Goal: Task Accomplishment & Management: Manage account settings

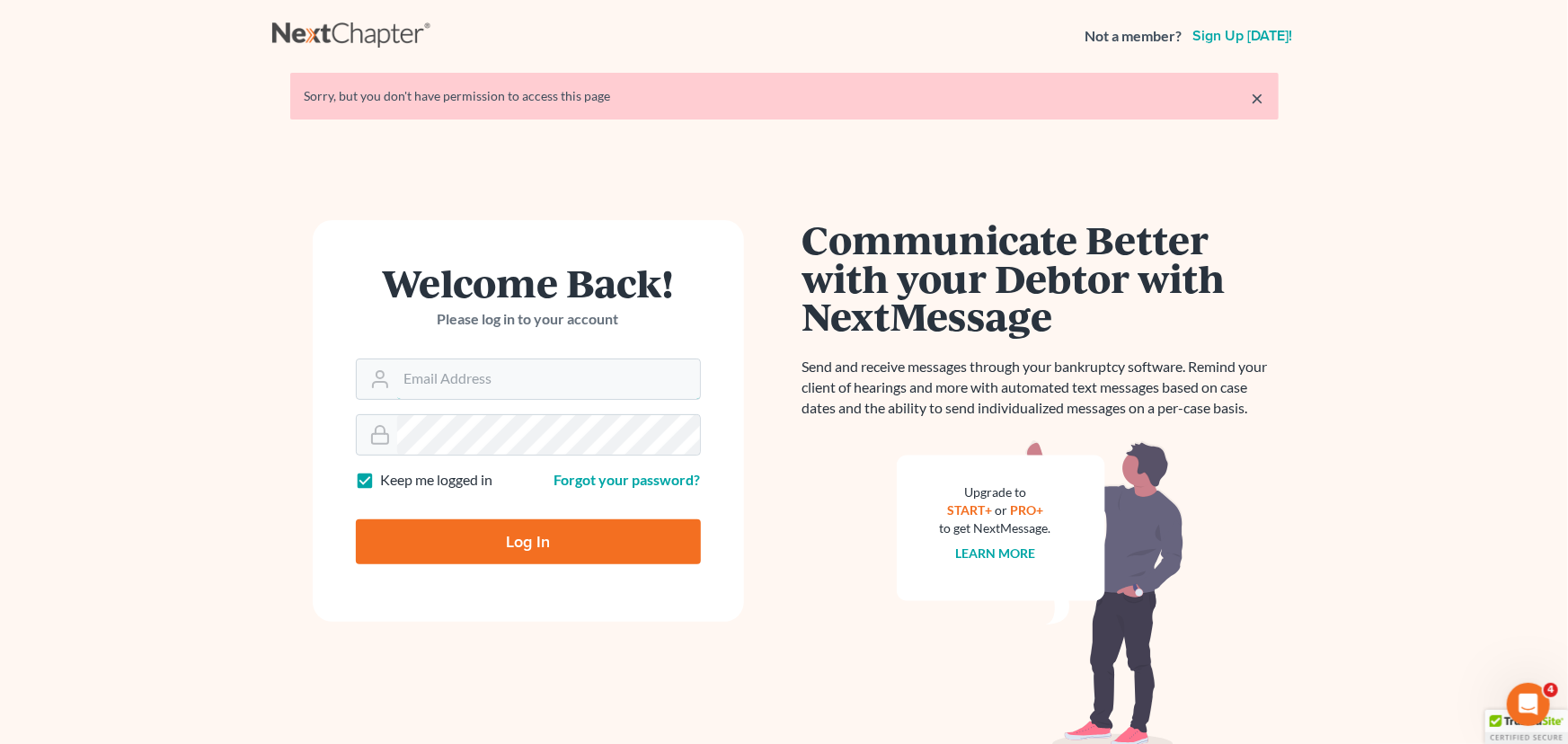
type input "desiree@montejwhite.com"
click at [529, 539] on input "Log In" at bounding box center [528, 542] width 345 height 45
type input "Thinking..."
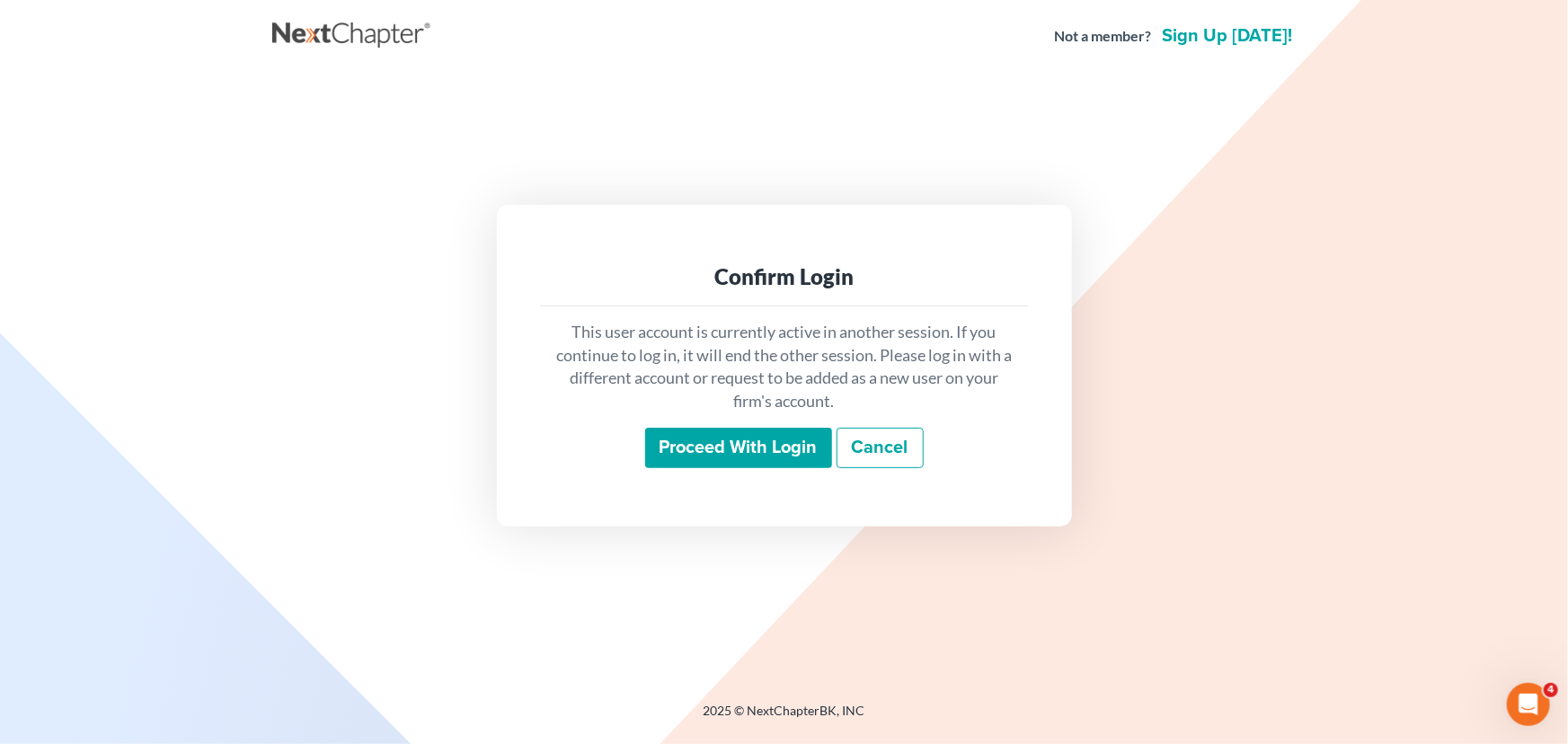
click at [756, 454] on input "Proceed with login" at bounding box center [738, 449] width 187 height 42
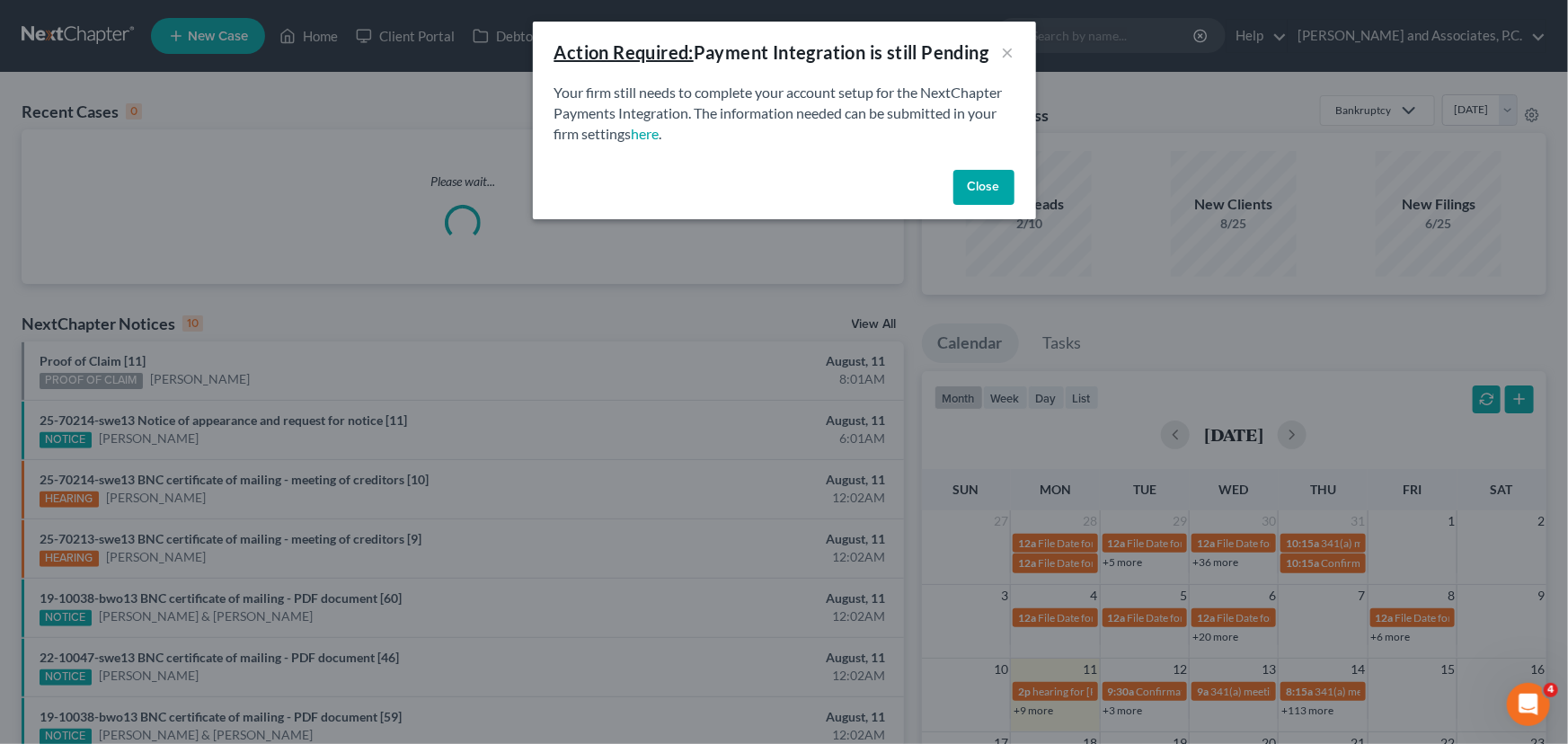
click at [985, 171] on button "Close" at bounding box center [984, 188] width 61 height 36
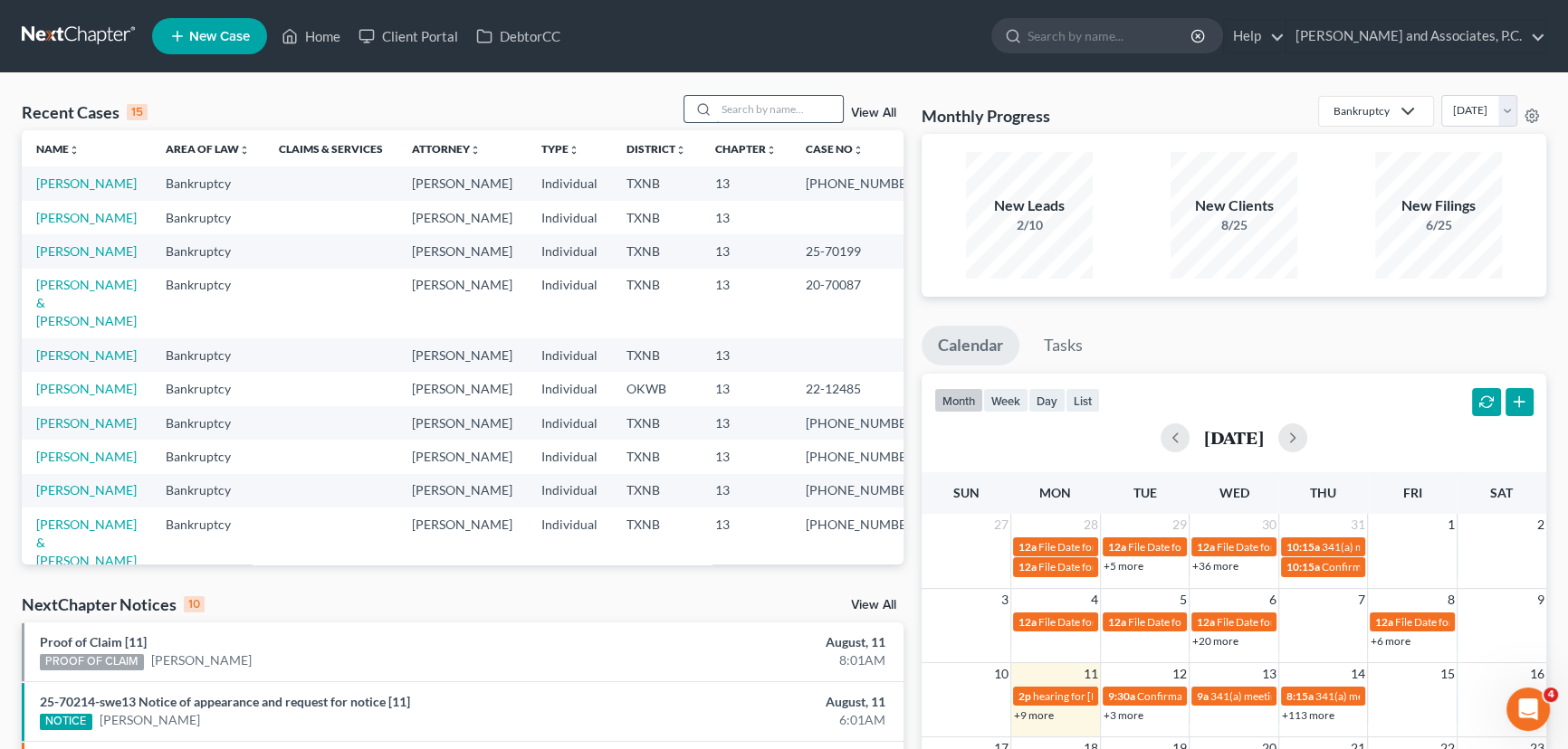
click at [804, 121] on input "search" at bounding box center [780, 109] width 127 height 26
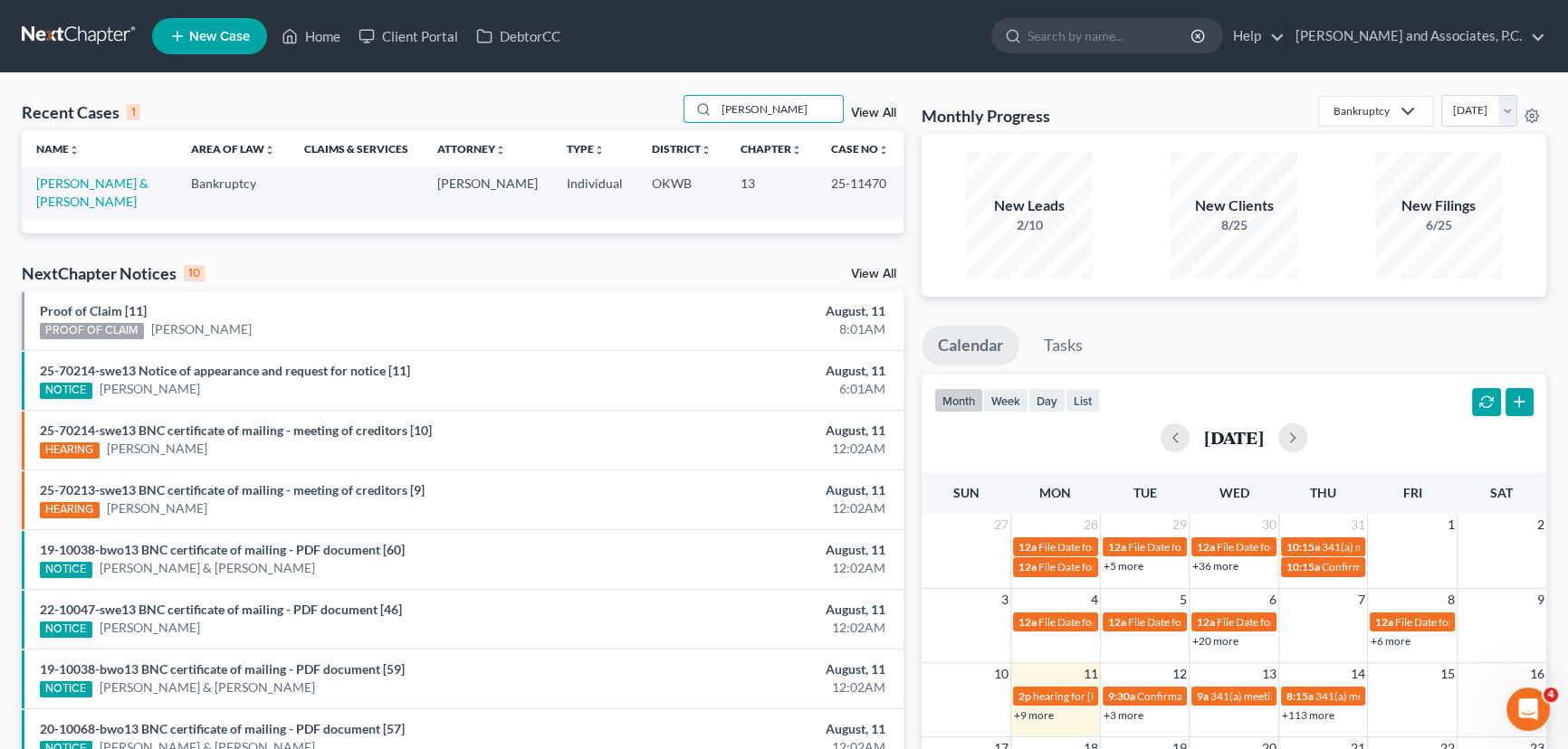
type input "[PERSON_NAME]"
drag, startPoint x: 55, startPoint y: 172, endPoint x: 58, endPoint y: 181, distance: 9.5
click at [55, 173] on td "[PERSON_NAME] & [PERSON_NAME]" at bounding box center [99, 192] width 155 height 51
click at [59, 181] on link "[PERSON_NAME] & [PERSON_NAME]" at bounding box center [93, 193] width 112 height 34
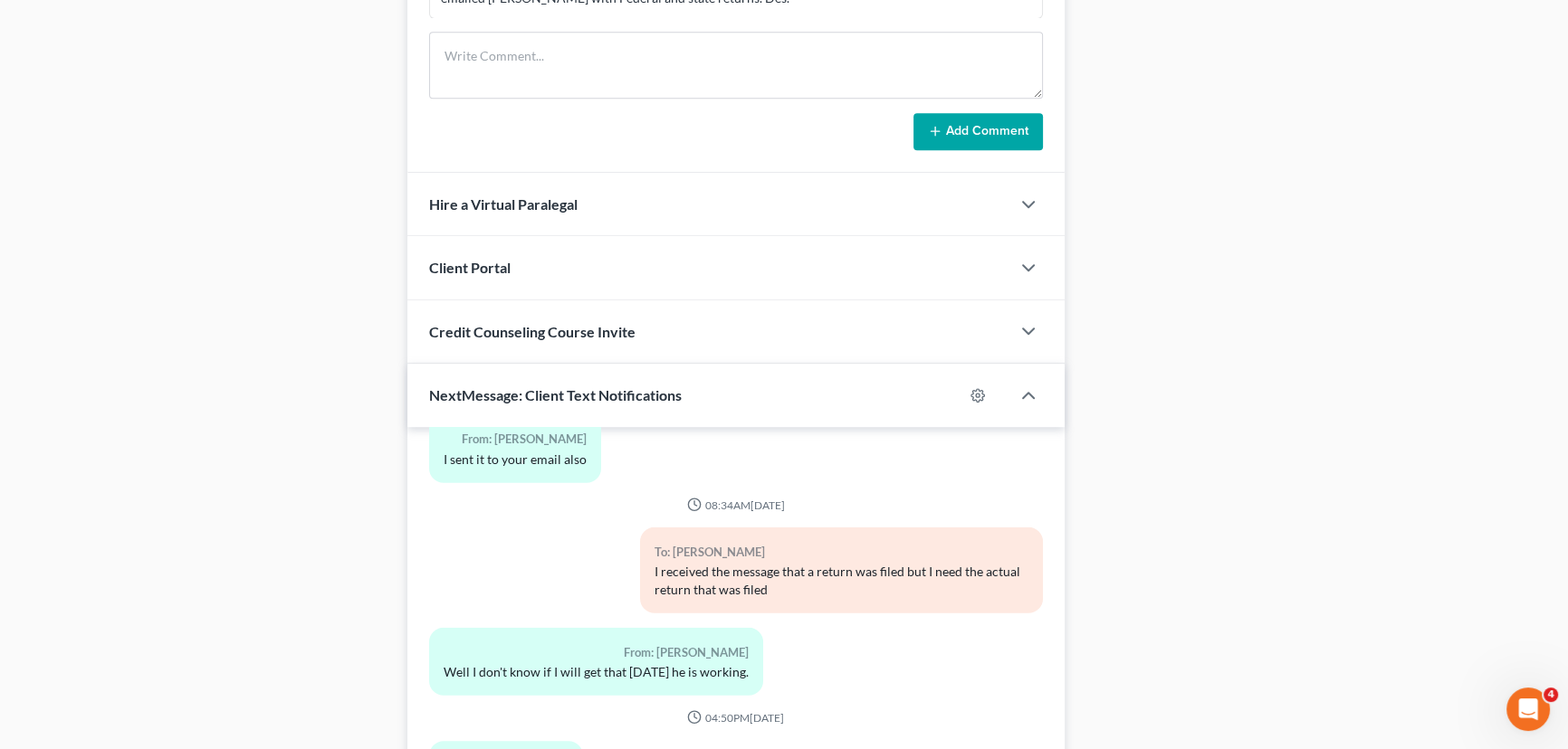
scroll to position [1493, 0]
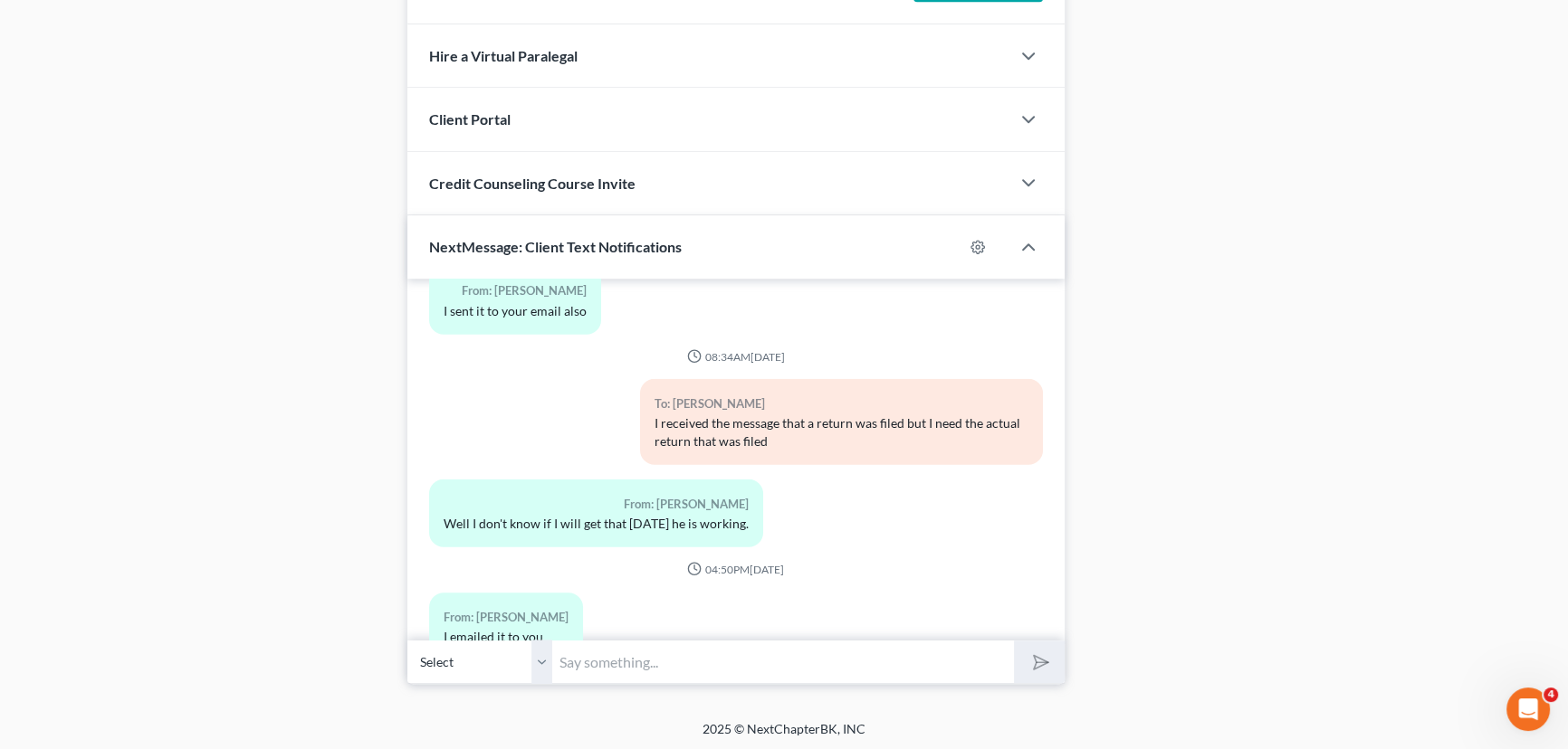
click at [711, 658] on input "text" at bounding box center [783, 661] width 462 height 44
type input "T"
type input "This is [PERSON_NAME] at MJW's. What email did you send to? Last email that I h…"
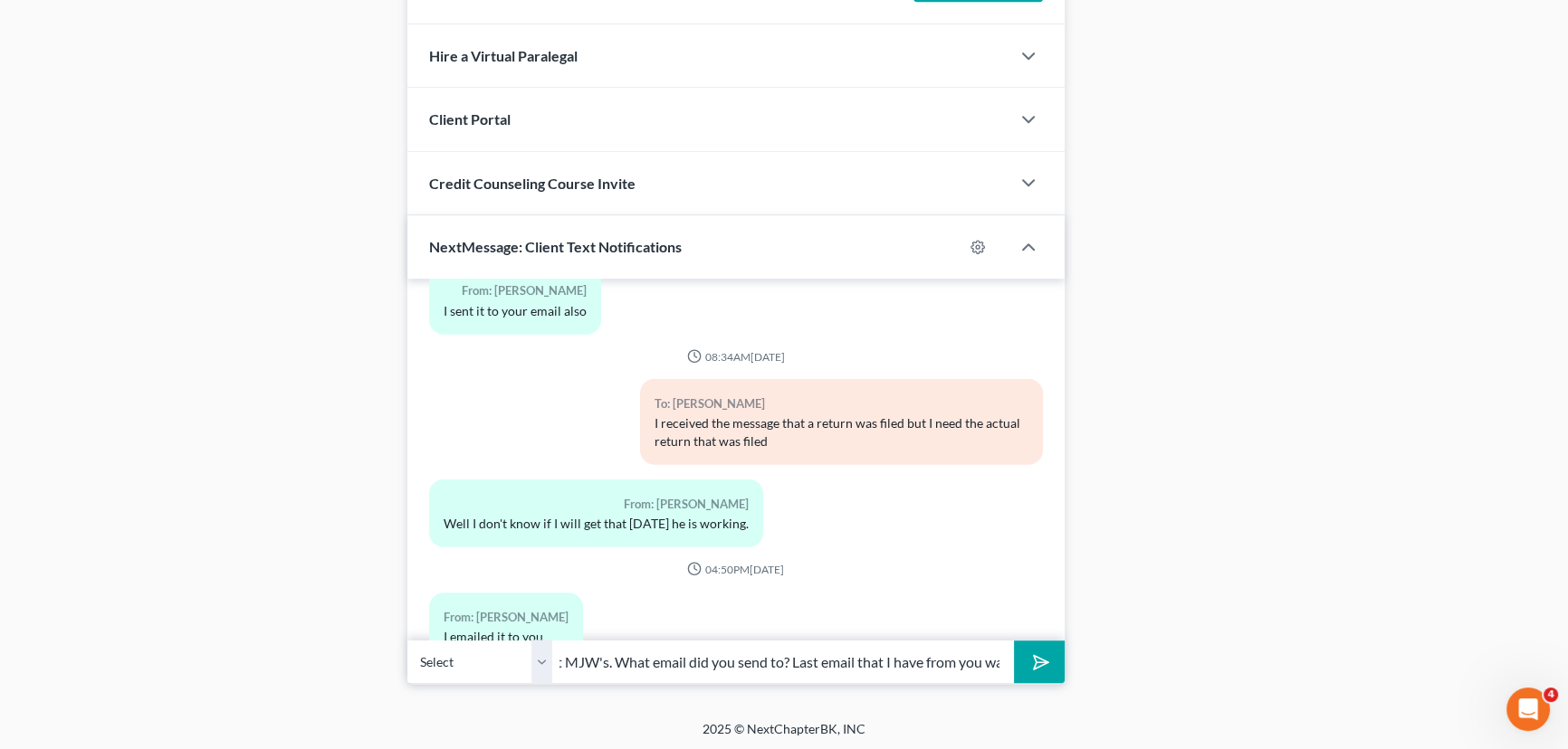
click at [1014, 641] on button "submit" at bounding box center [1038, 661] width 50 height 42
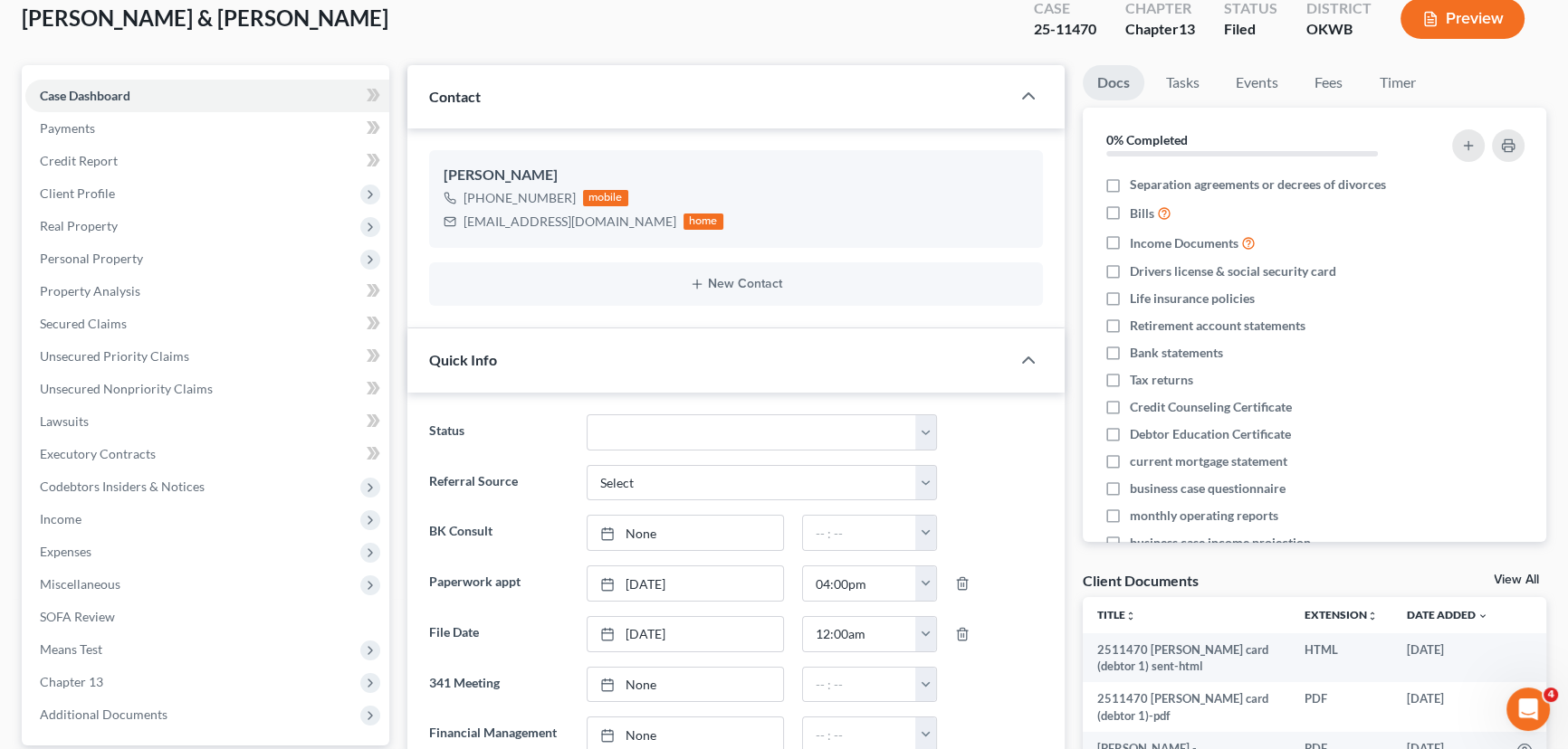
scroll to position [0, 0]
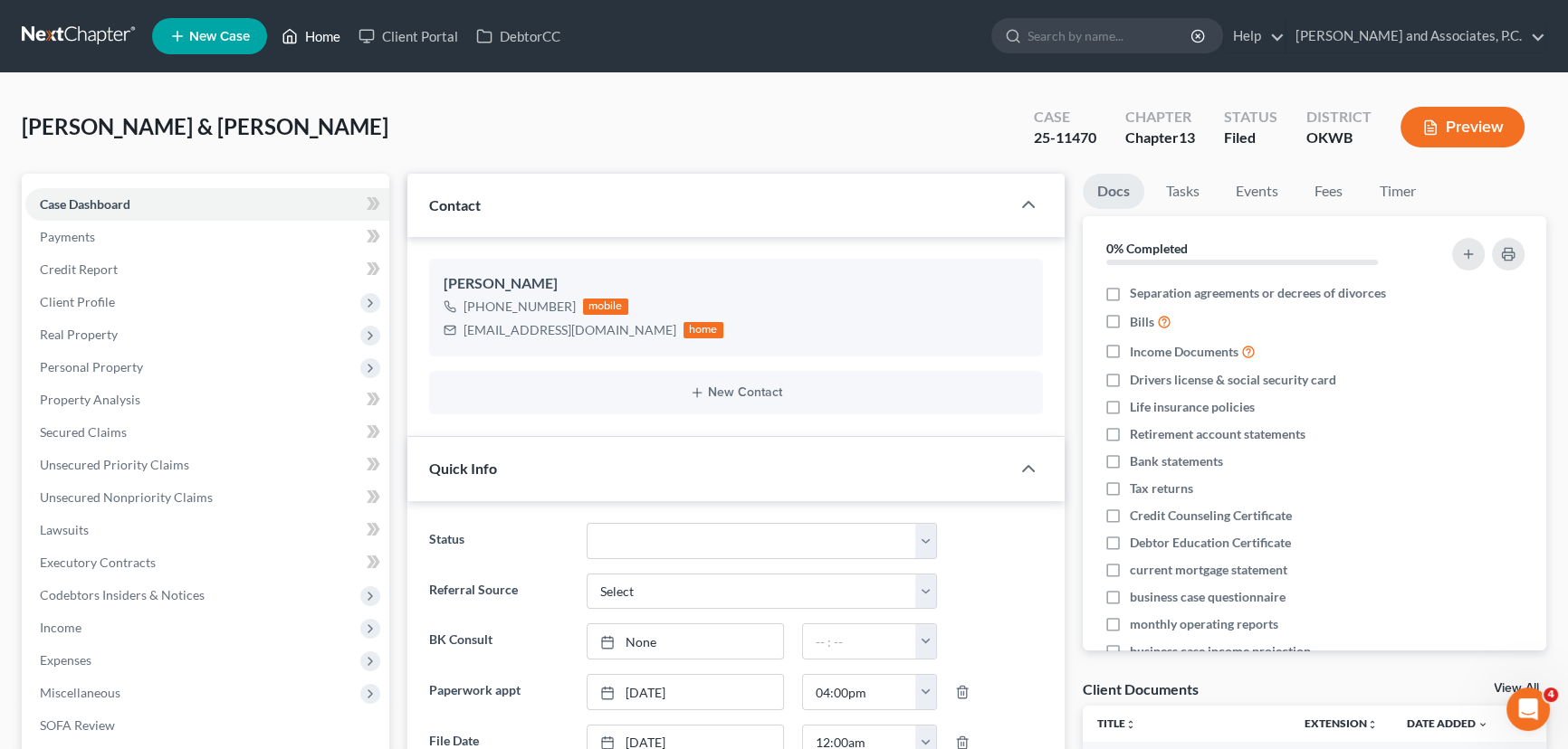
click at [298, 36] on link "Home" at bounding box center [311, 36] width 77 height 33
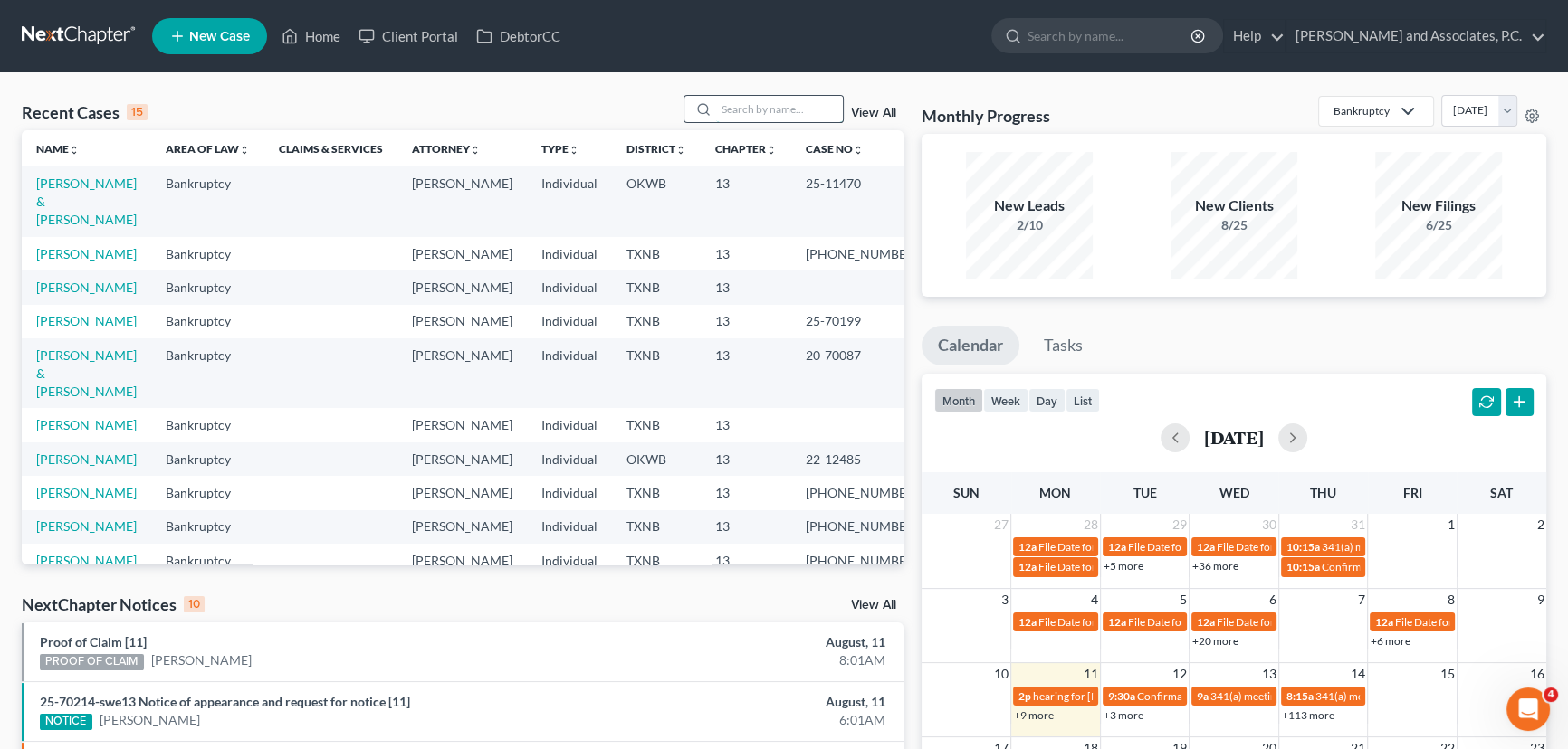
click at [762, 106] on input "search" at bounding box center [780, 109] width 127 height 26
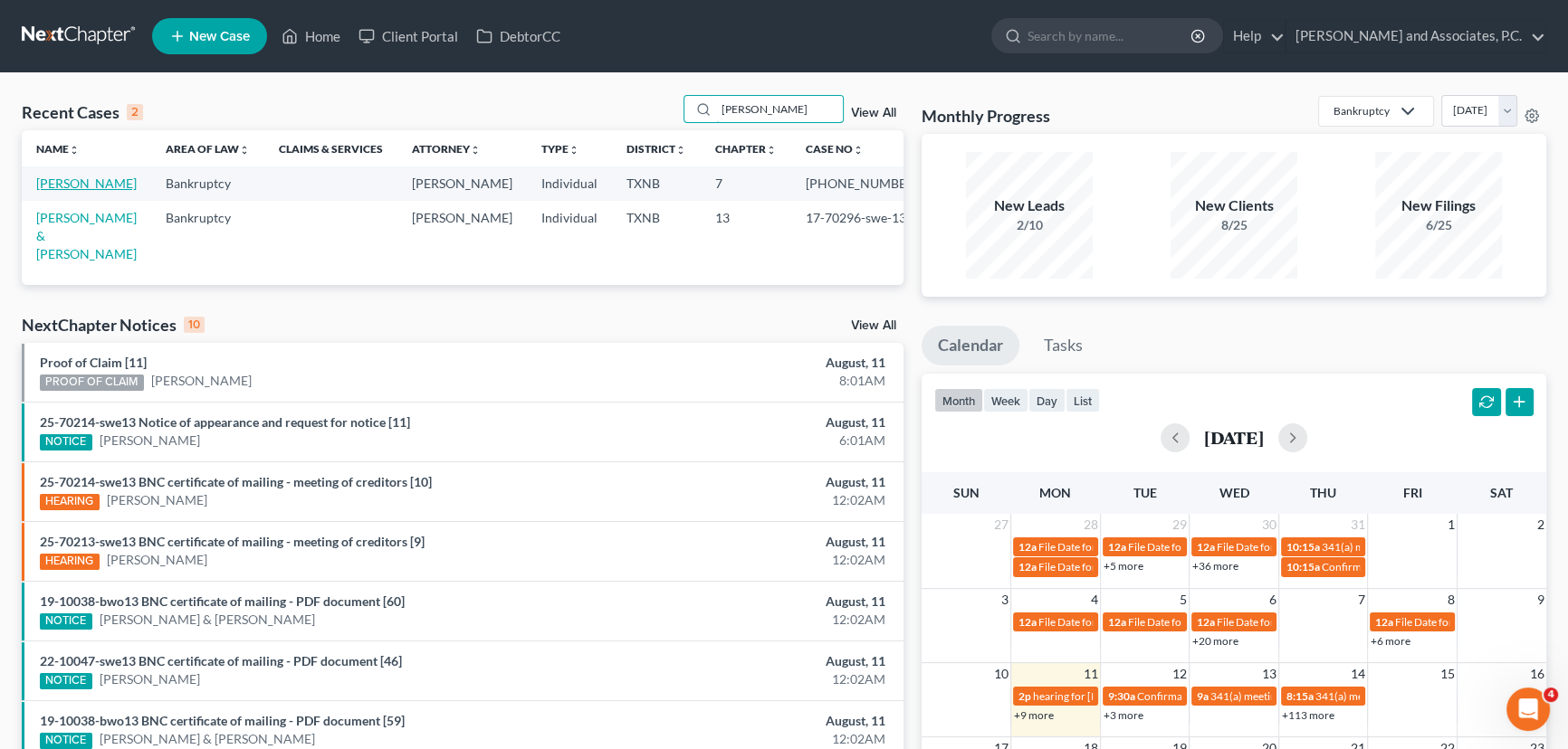
type input "[PERSON_NAME]"
click at [98, 186] on link "[PERSON_NAME]" at bounding box center [86, 183] width 100 height 15
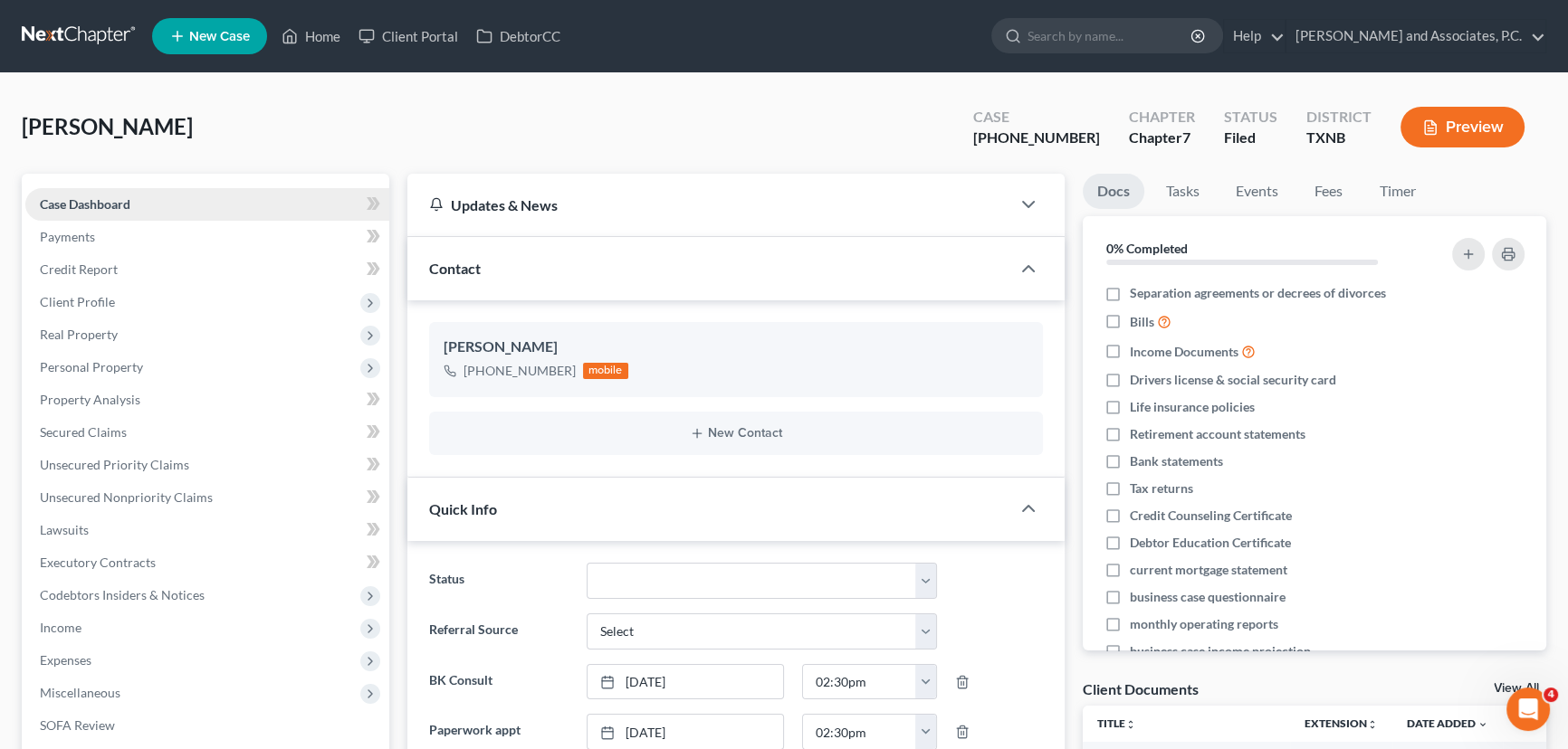
scroll to position [8245, 0]
click at [306, 36] on link "Home" at bounding box center [311, 36] width 77 height 33
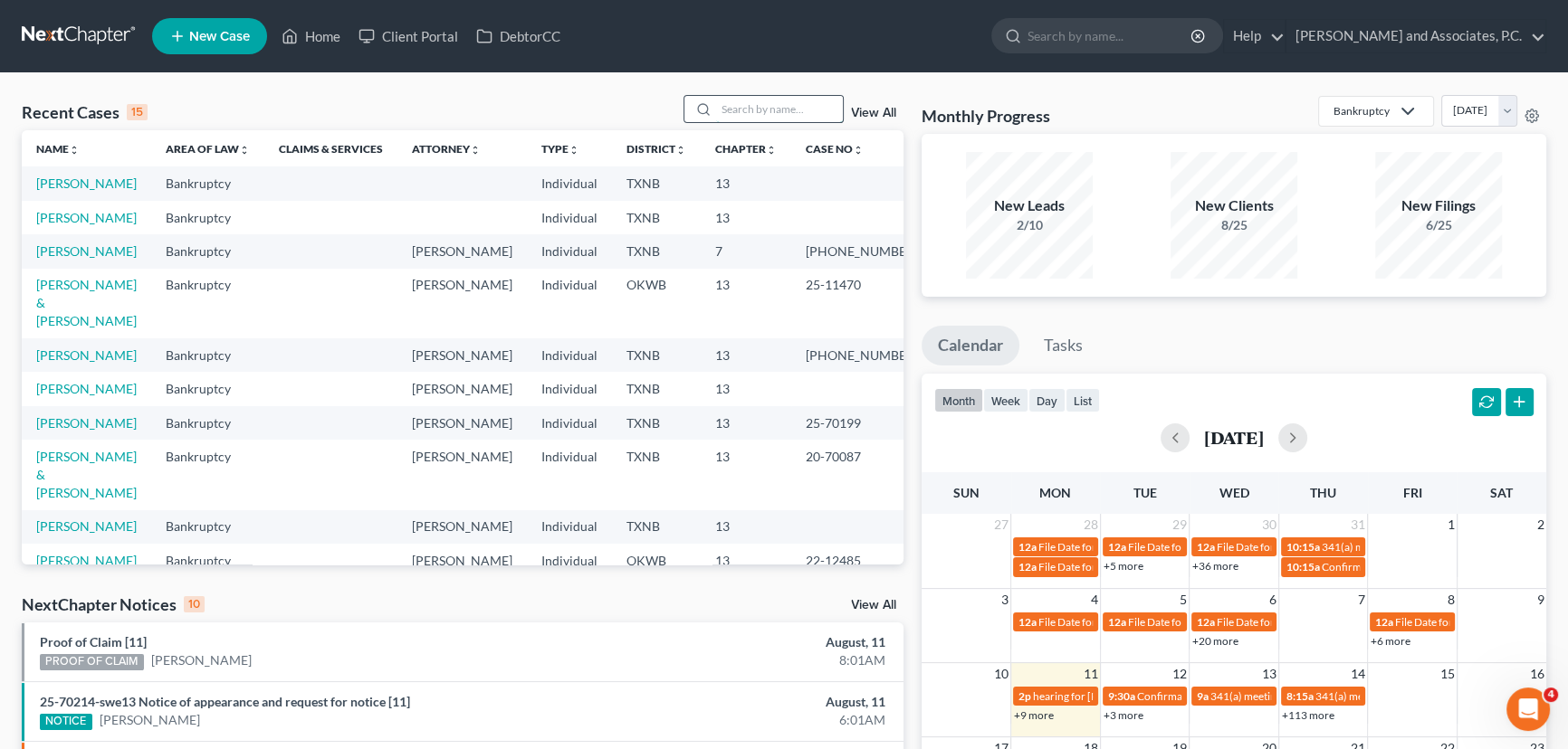
drag, startPoint x: 823, startPoint y: 104, endPoint x: 820, endPoint y: 94, distance: 10.4
click at [823, 102] on input "search" at bounding box center [780, 109] width 127 height 26
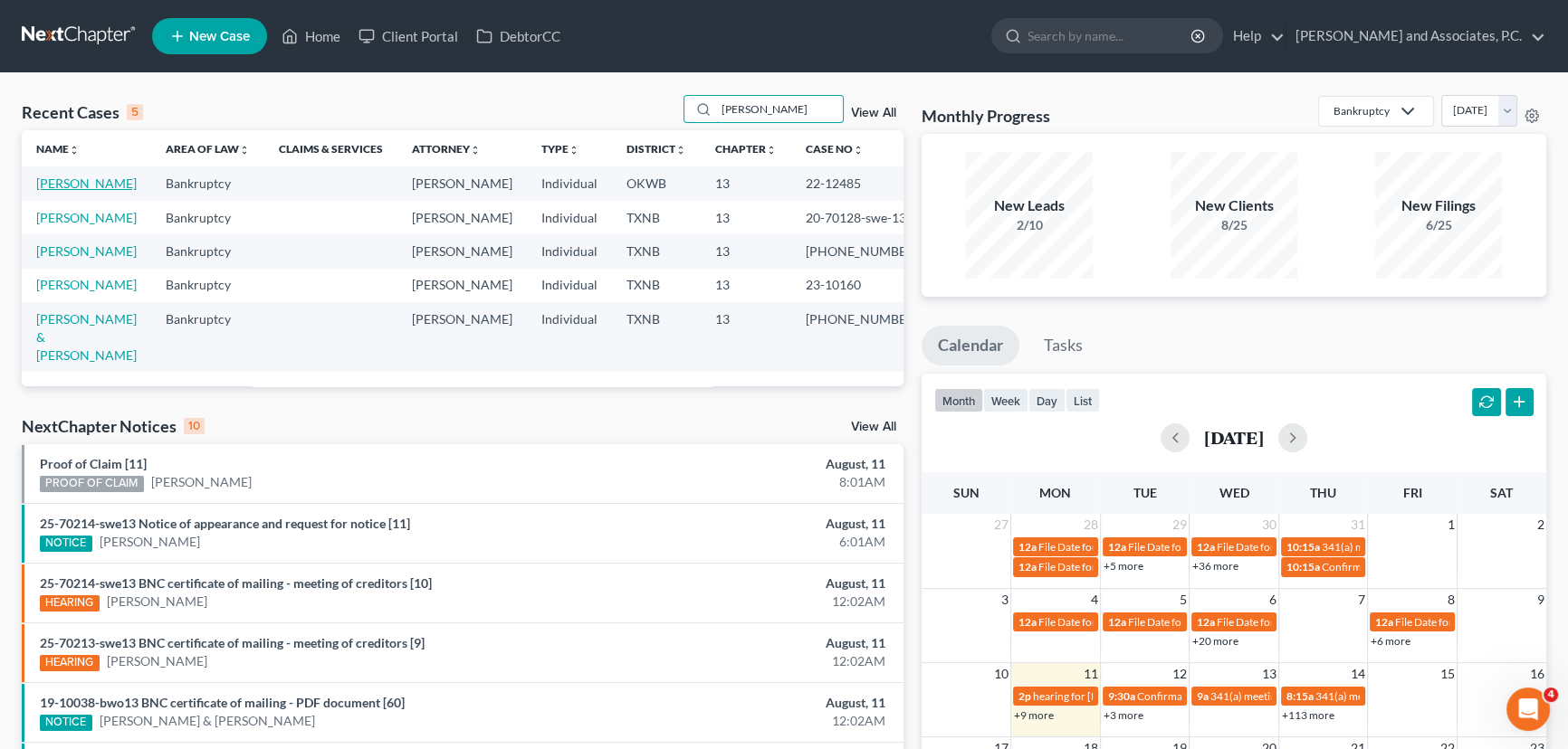
type input "[PERSON_NAME]"
click at [91, 183] on link "[PERSON_NAME]" at bounding box center [86, 183] width 100 height 15
select select "0"
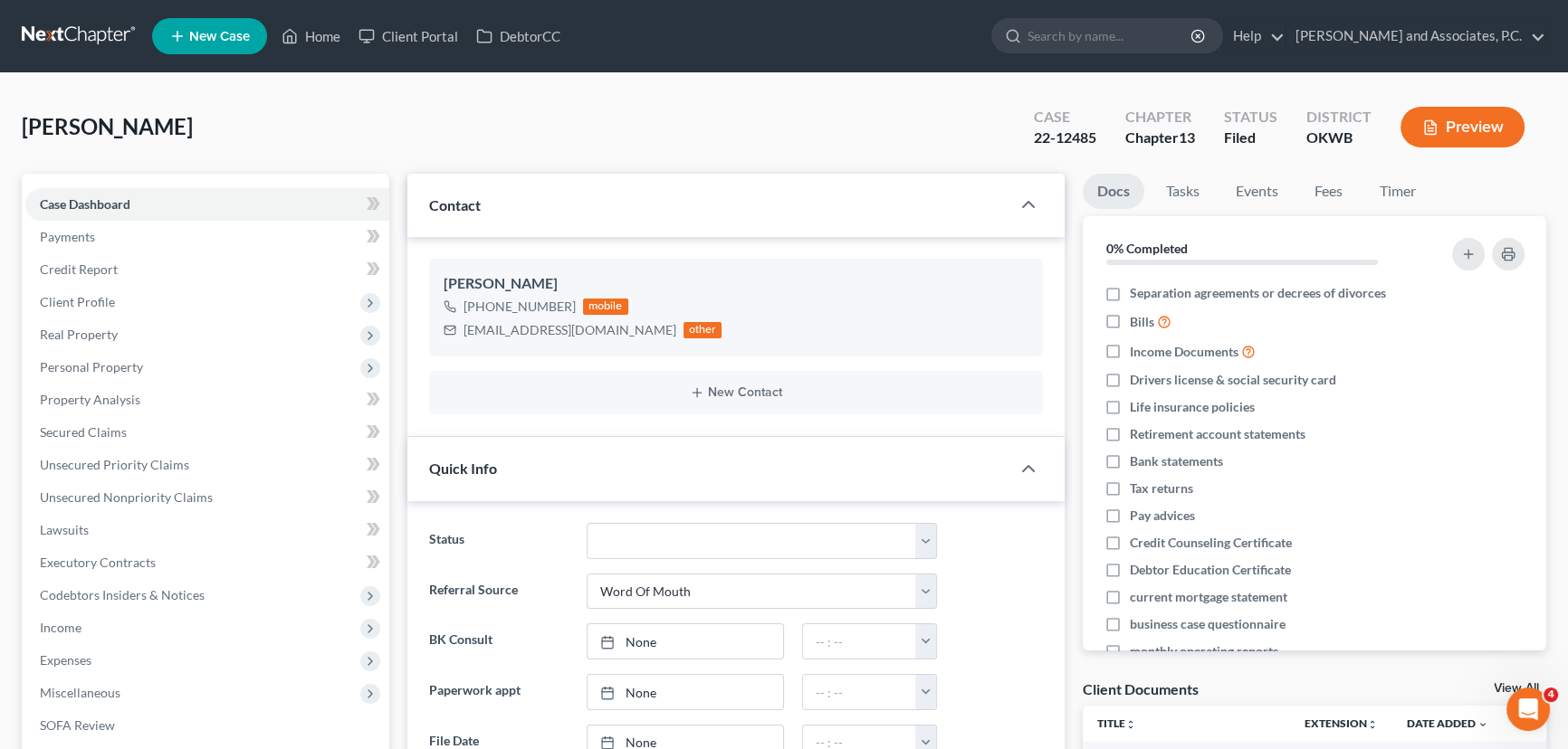
click at [271, 33] on li "New Case" at bounding box center [212, 36] width 121 height 42
click at [297, 36] on icon at bounding box center [291, 36] width 13 height 14
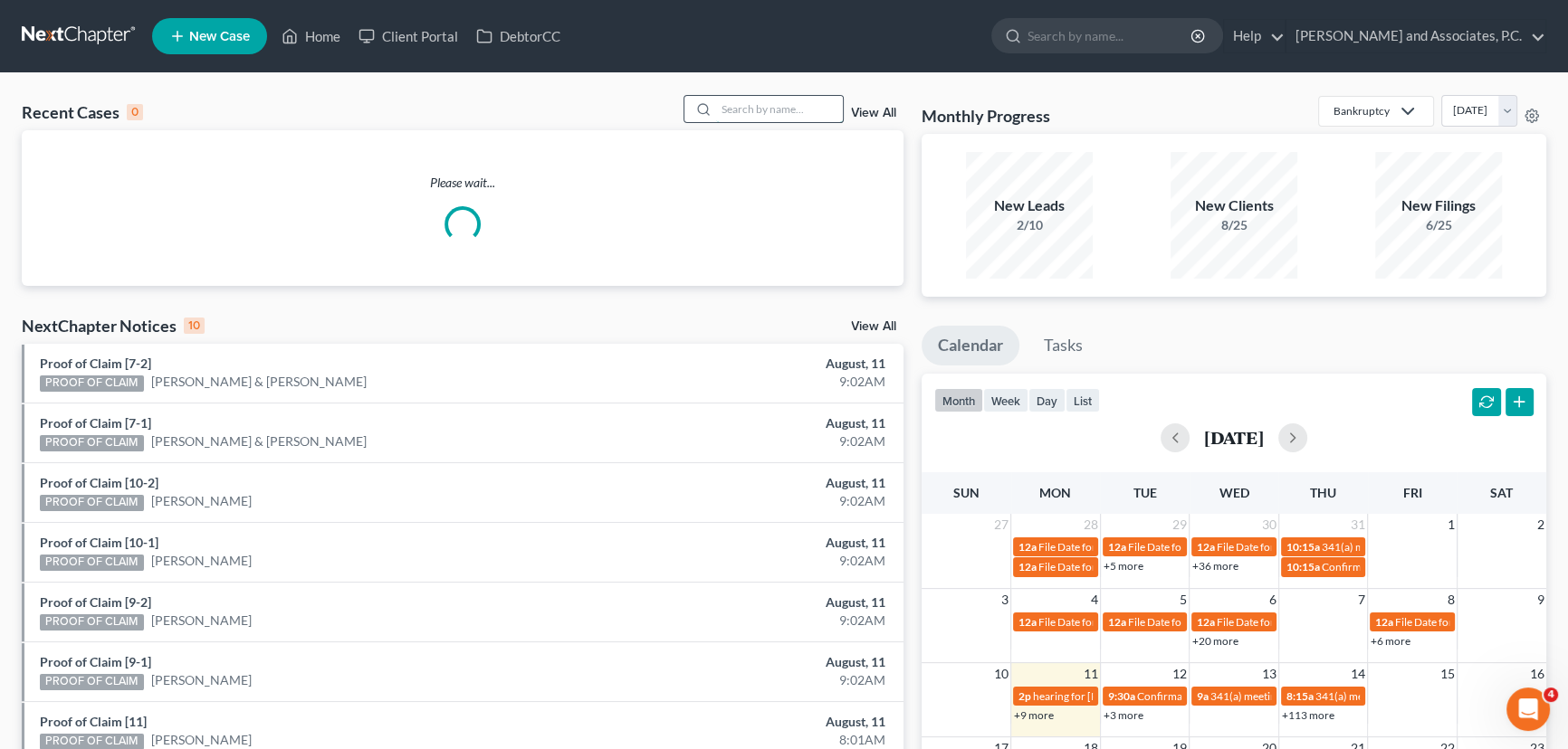
click at [805, 116] on input "search" at bounding box center [780, 109] width 127 height 26
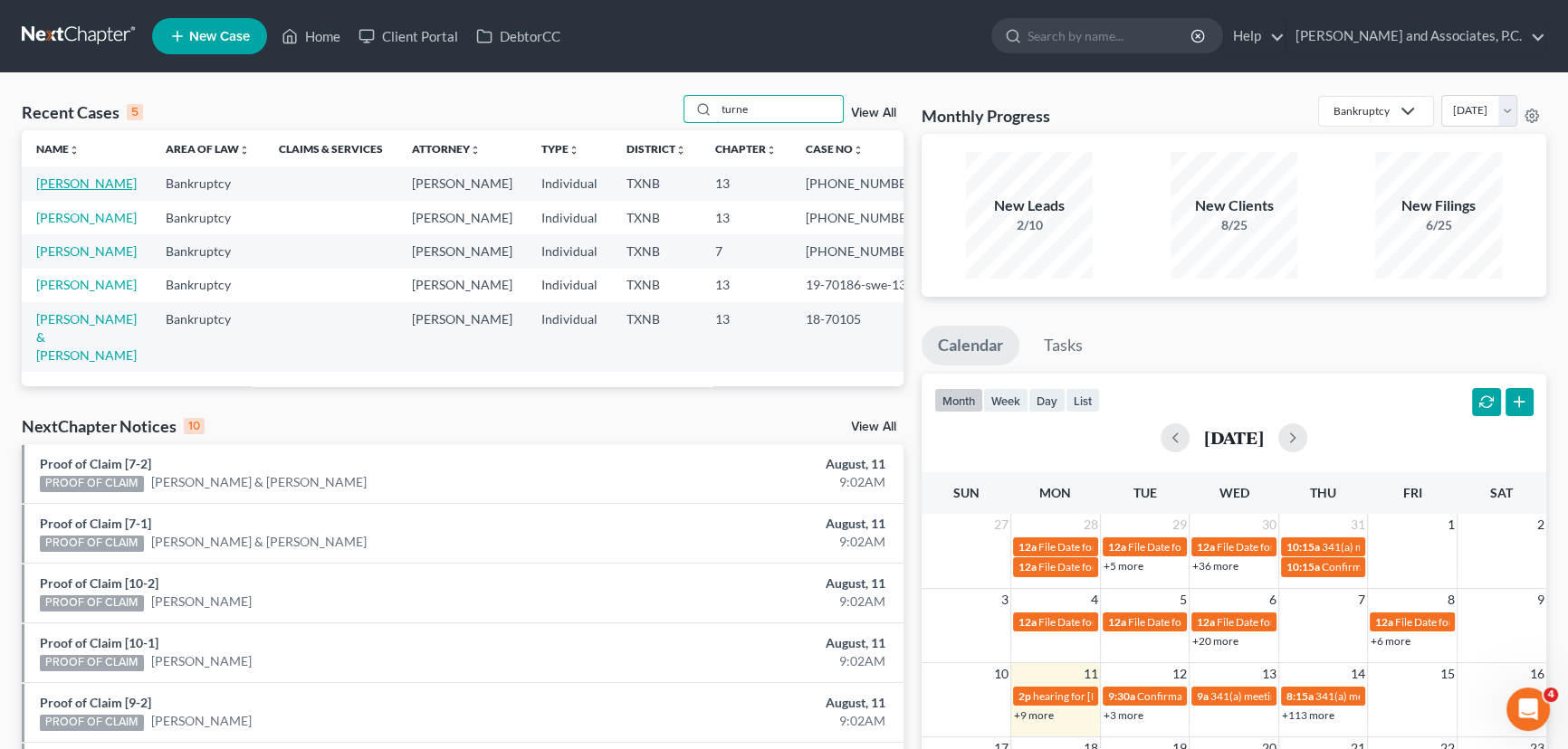
type input "turne"
click at [114, 182] on link "[PERSON_NAME]" at bounding box center [86, 183] width 100 height 15
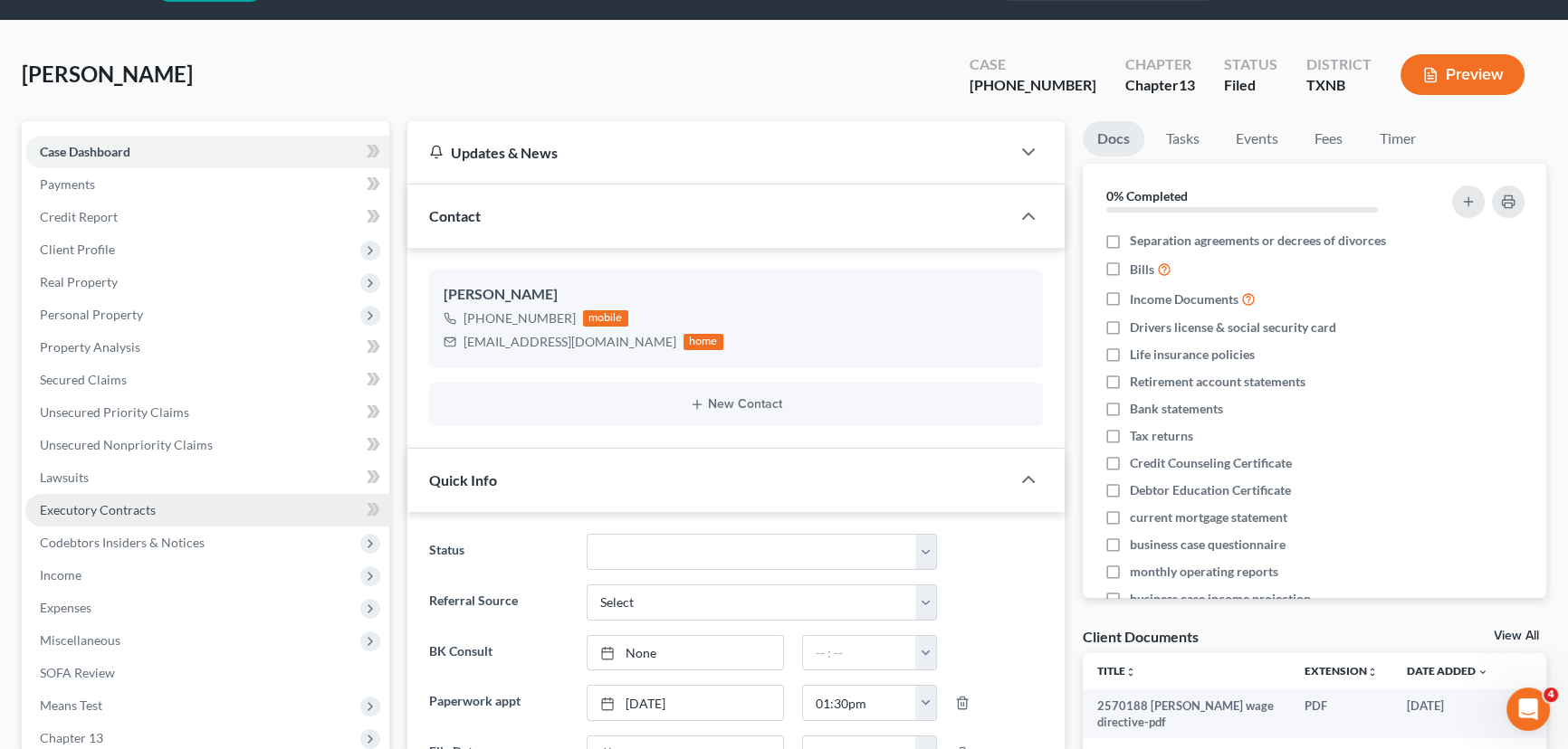
scroll to position [81, 0]
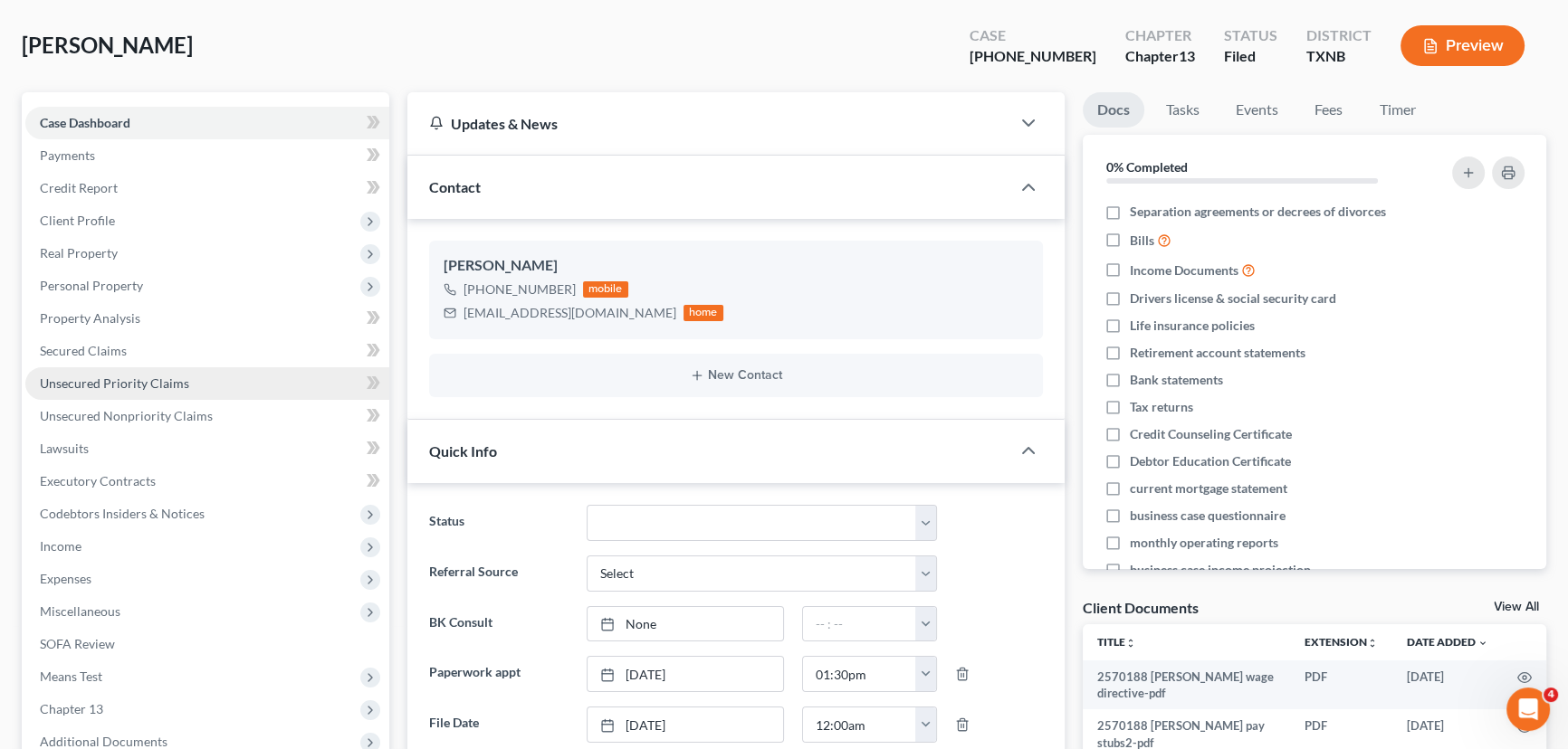
click at [126, 381] on span "Unsecured Priority Claims" at bounding box center [115, 383] width 150 height 15
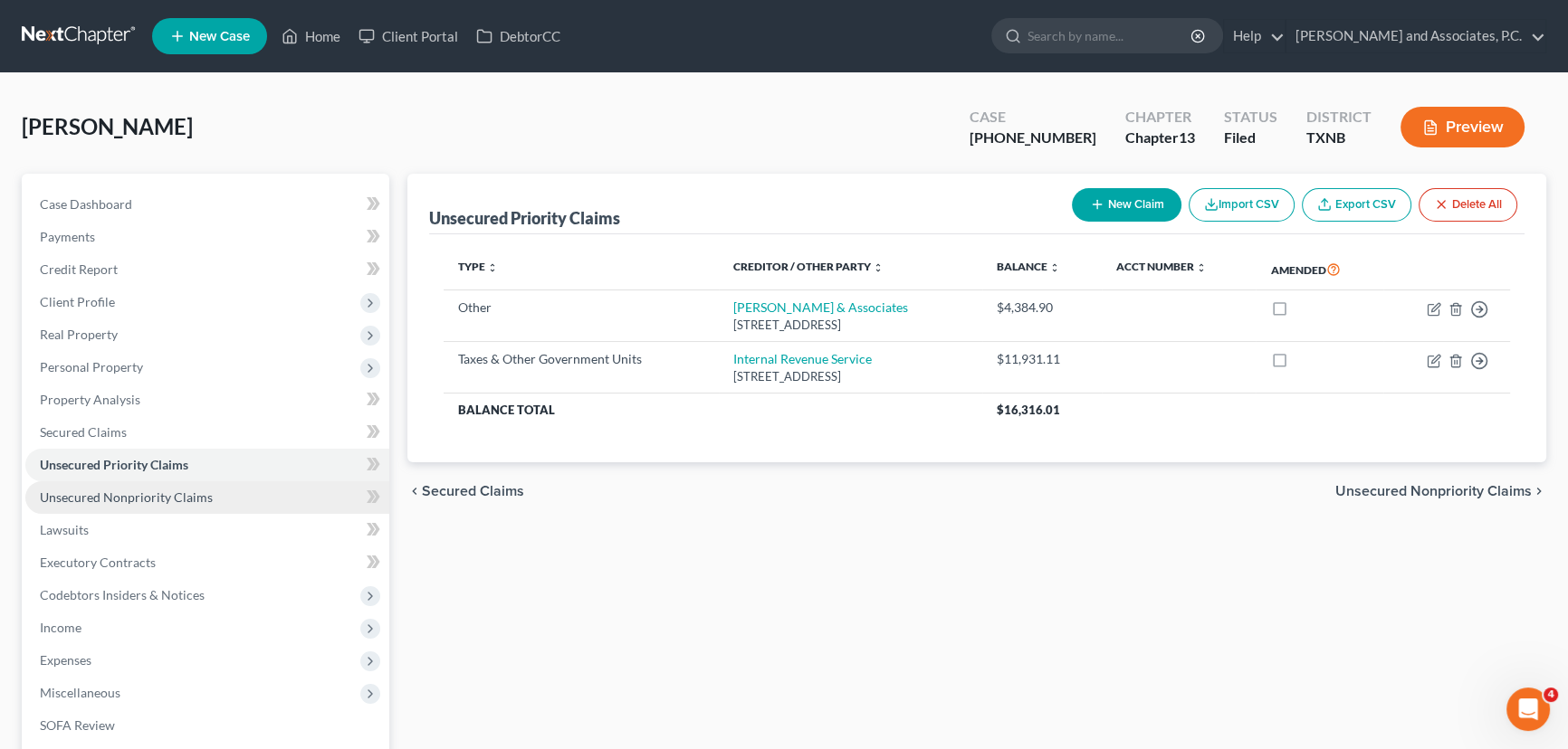
click at [172, 501] on span "Unsecured Nonpriority Claims" at bounding box center [126, 497] width 173 height 15
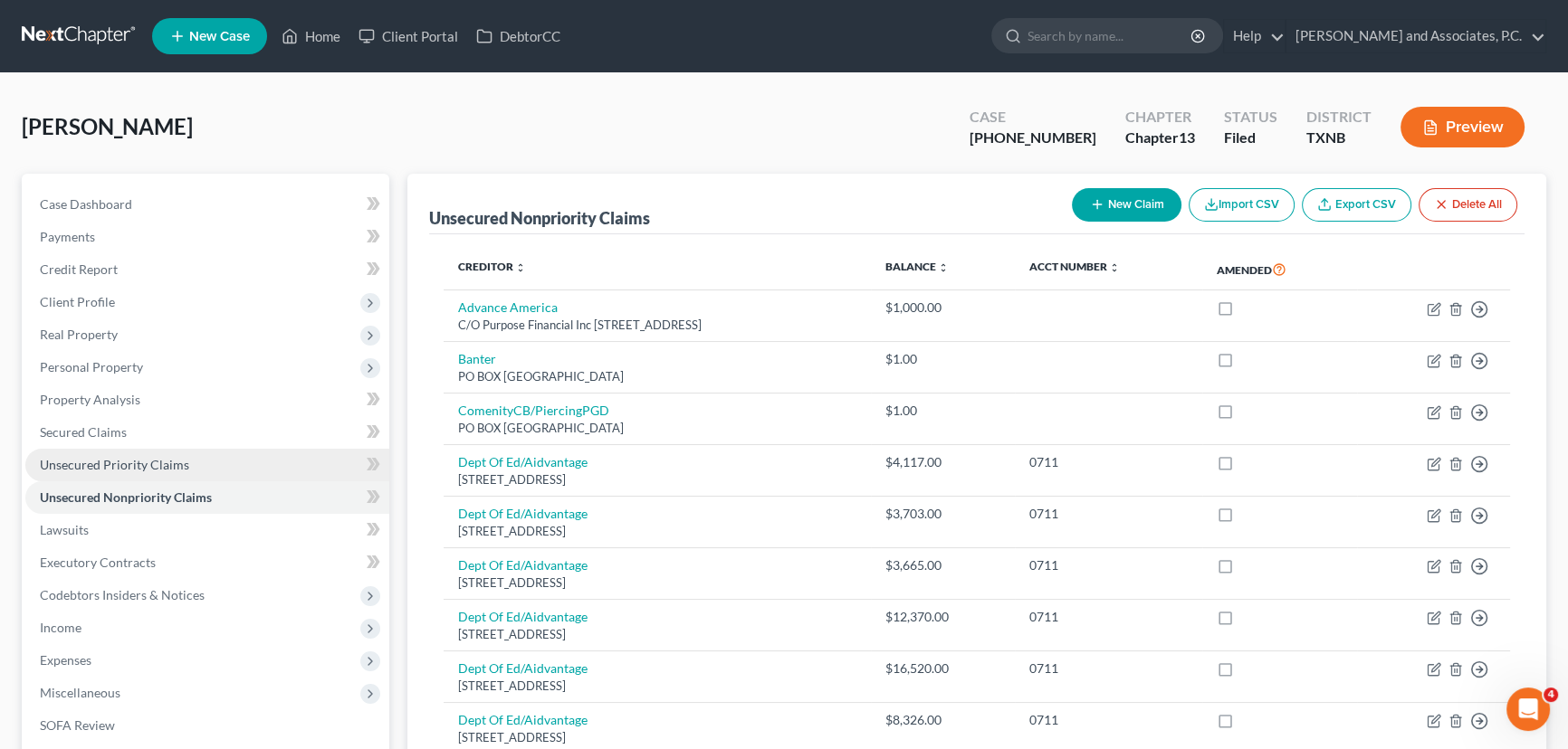
click at [127, 464] on span "Unsecured Priority Claims" at bounding box center [115, 465] width 150 height 15
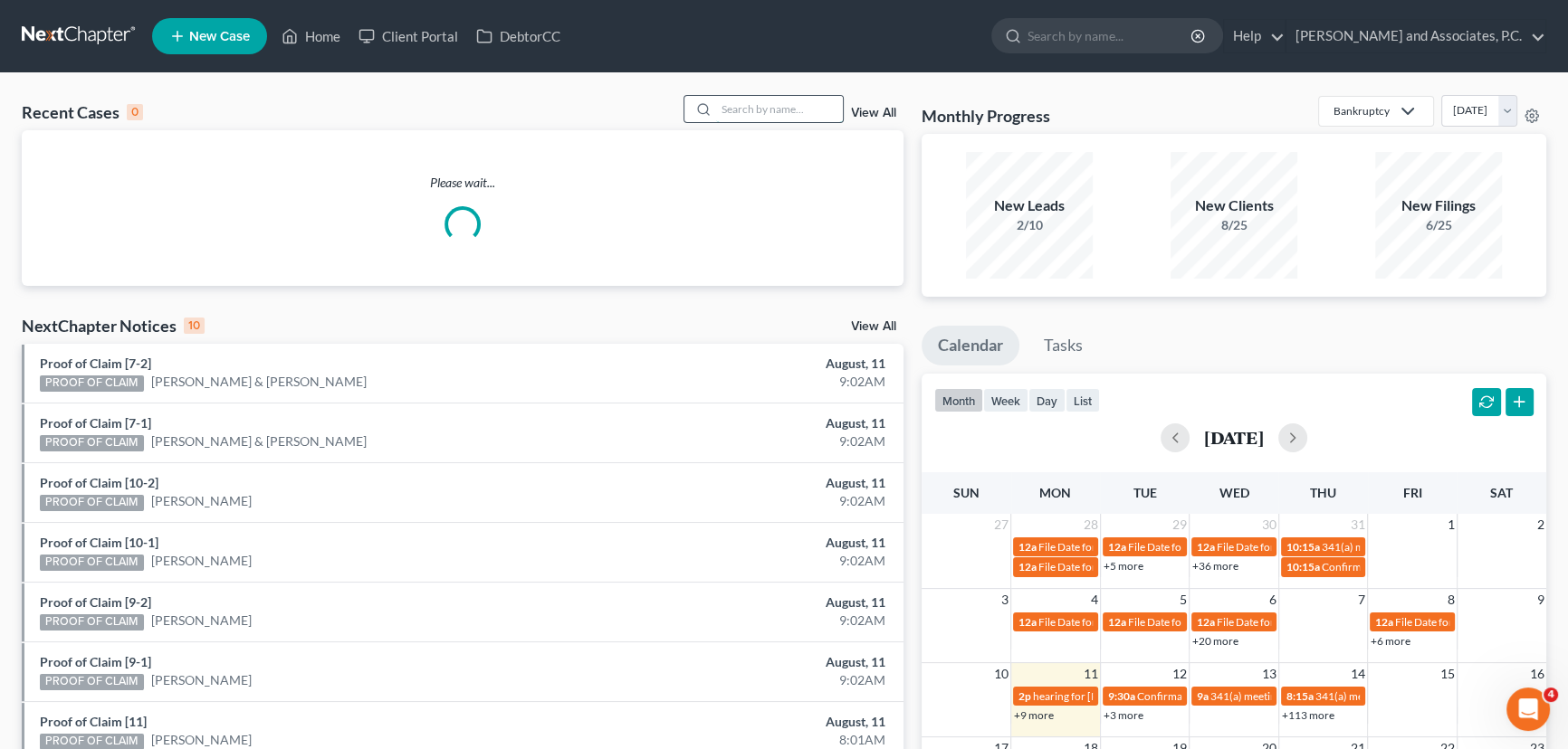
click at [786, 114] on input "search" at bounding box center [780, 109] width 127 height 26
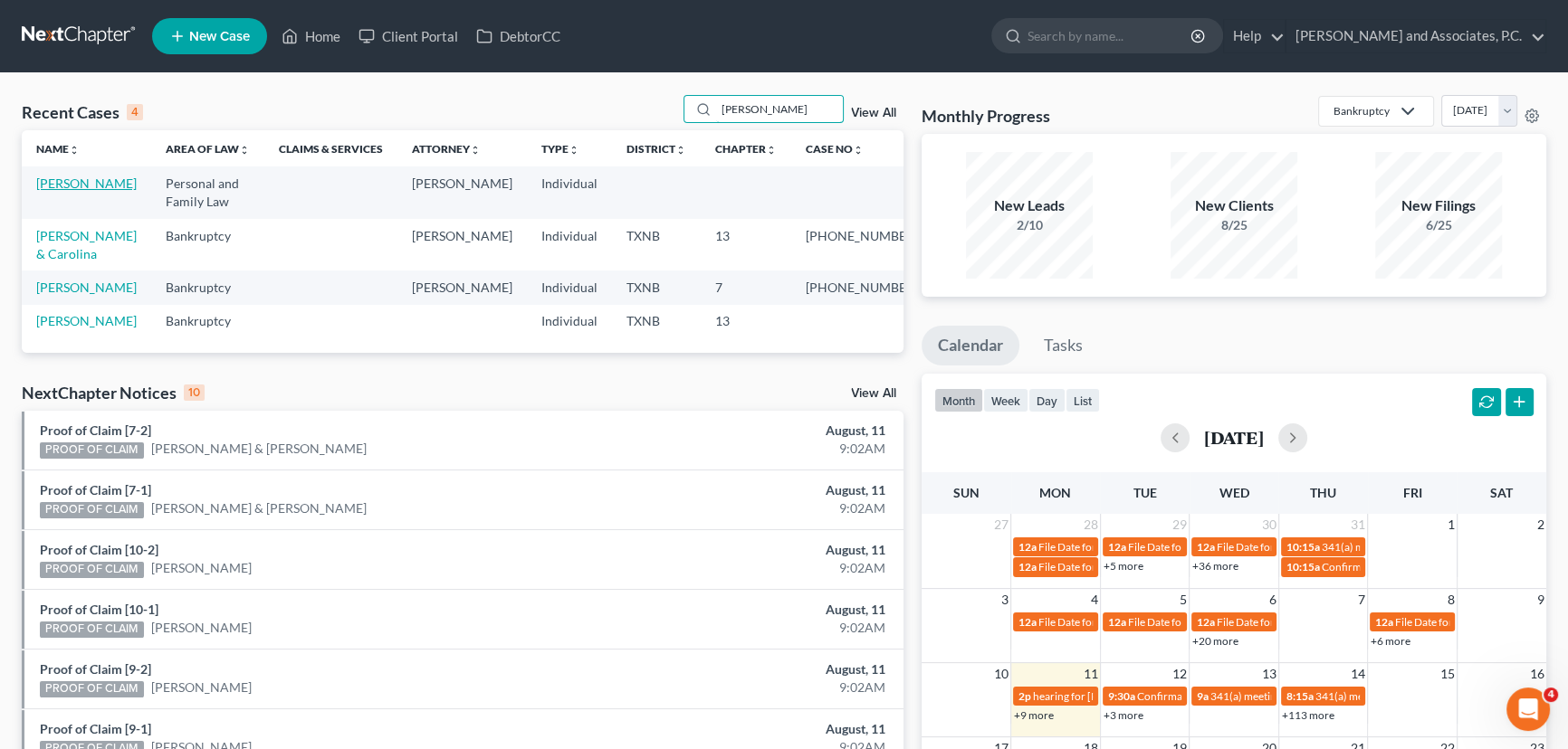
type input "bishop"
click at [89, 186] on link "Bishop, Lindsay" at bounding box center [86, 183] width 100 height 15
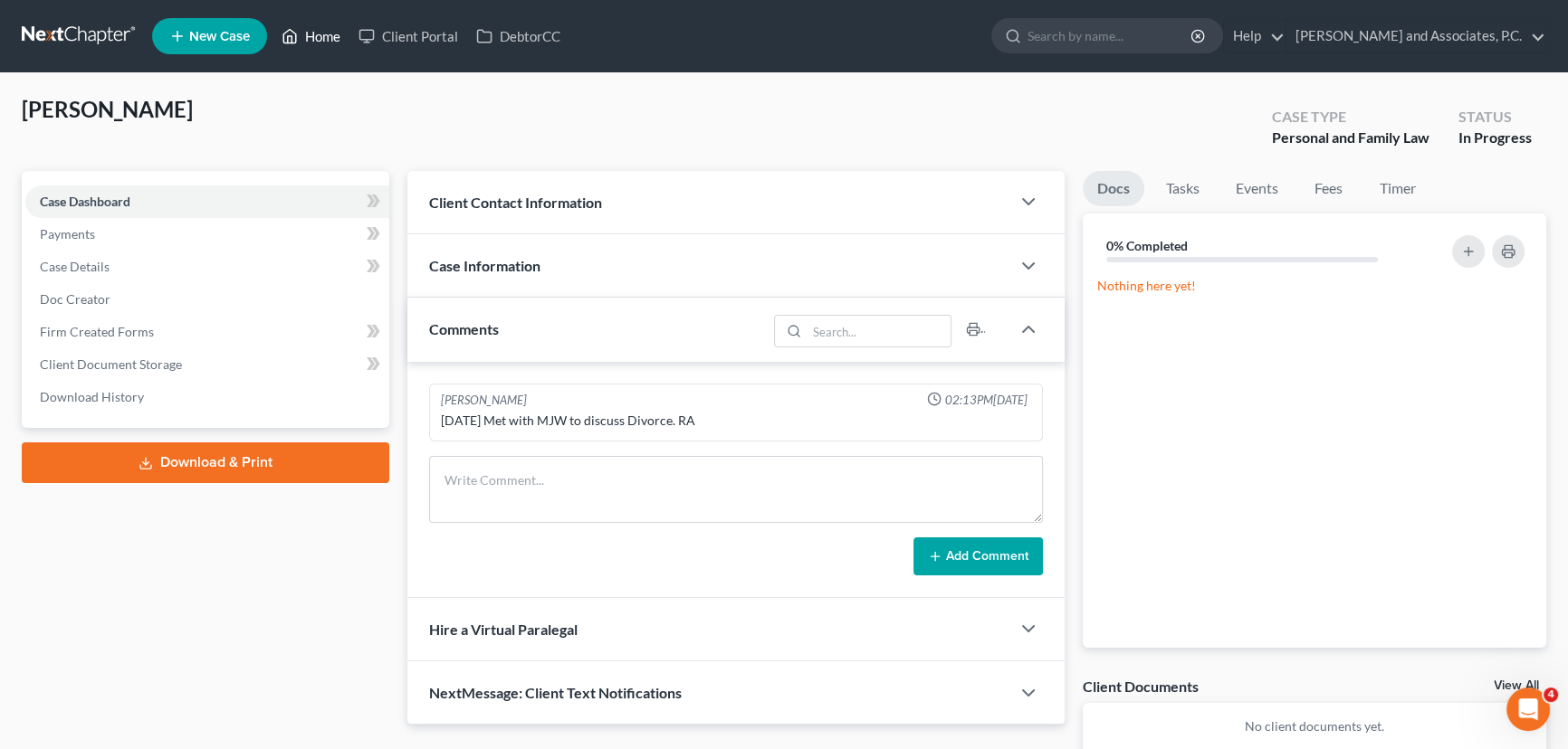
click at [320, 45] on link "Home" at bounding box center [311, 36] width 77 height 33
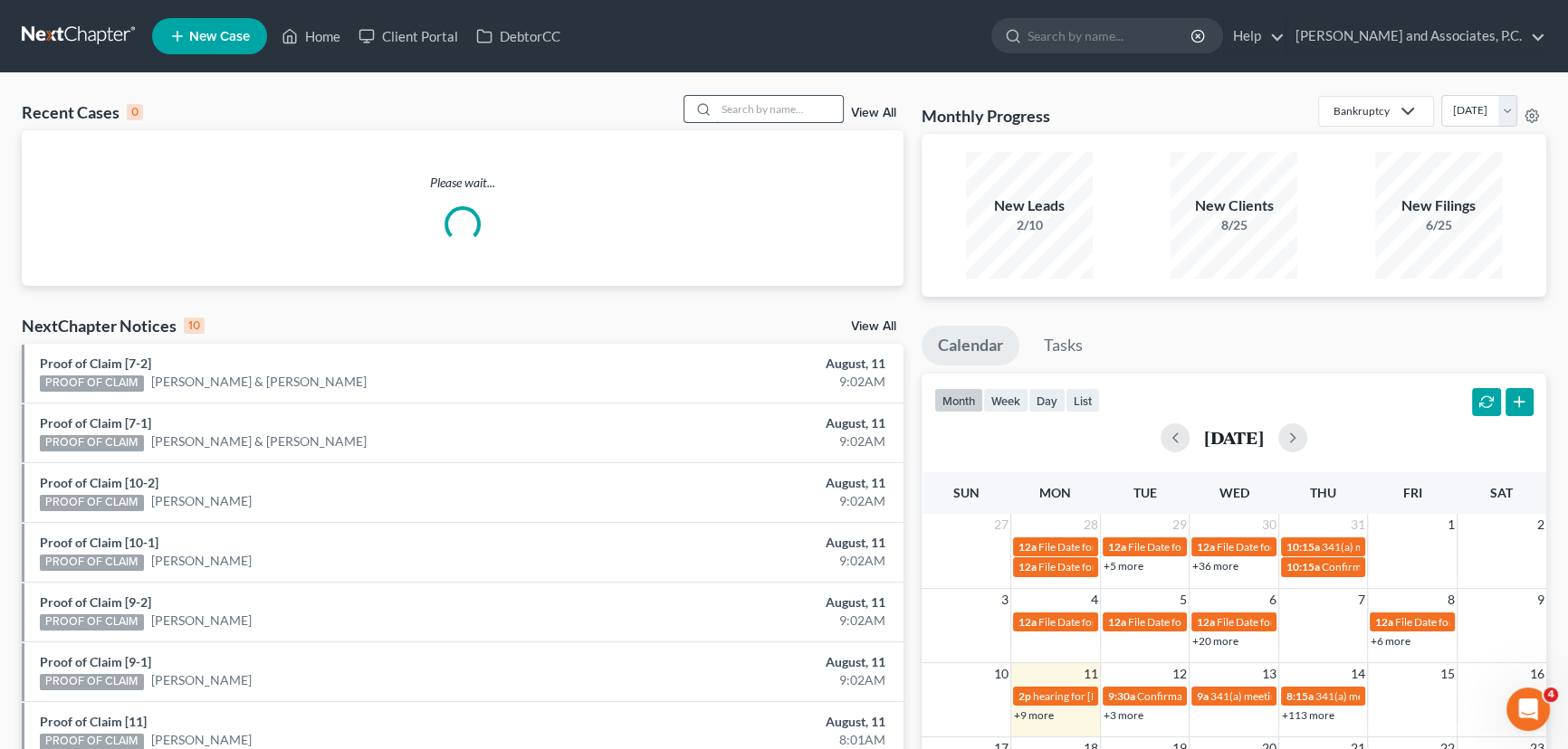
click at [743, 108] on input "search" at bounding box center [780, 109] width 127 height 26
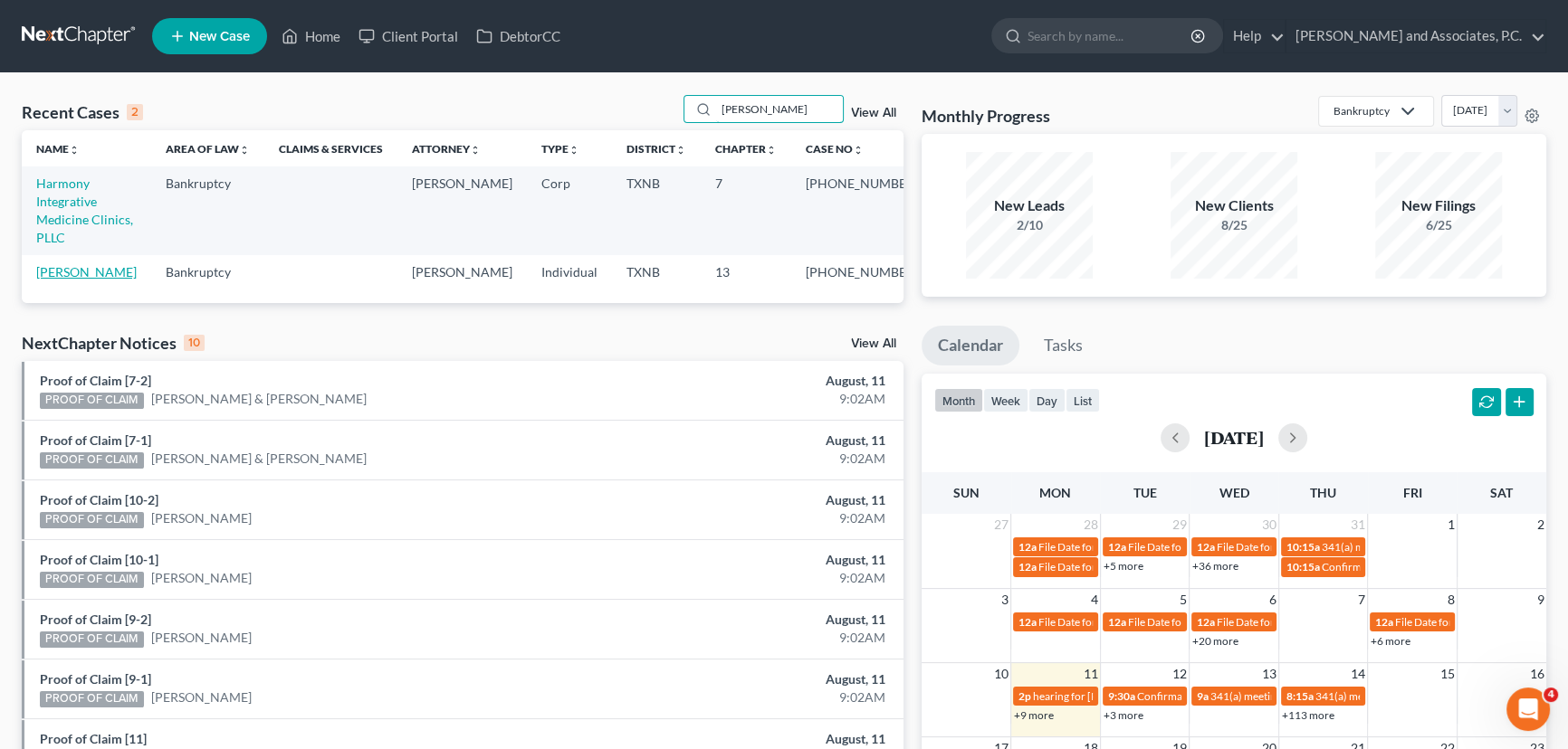
type input "harmon"
click at [116, 265] on link "Harmon, Richard" at bounding box center [86, 272] width 100 height 15
select select "6"
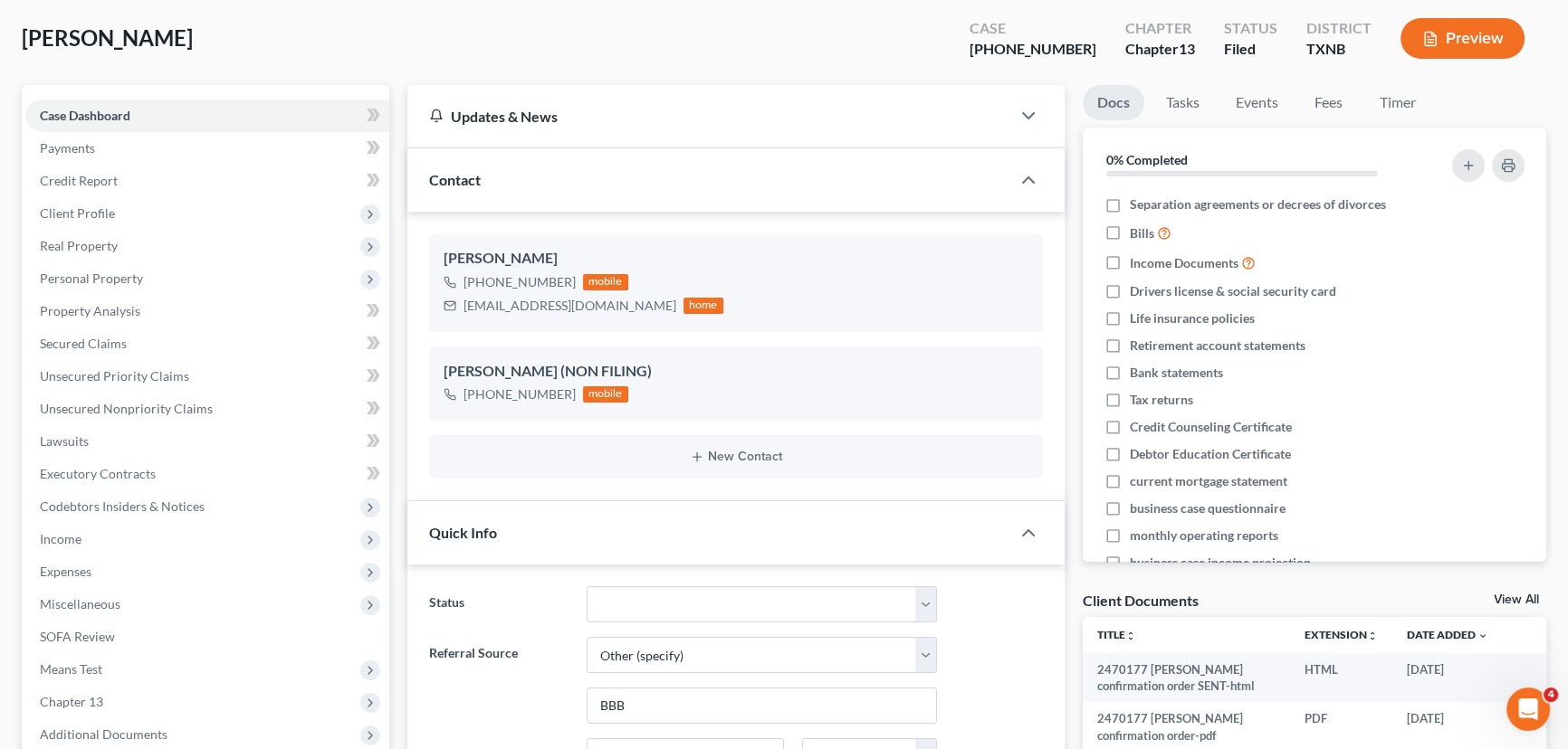
scroll to position [328, 0]
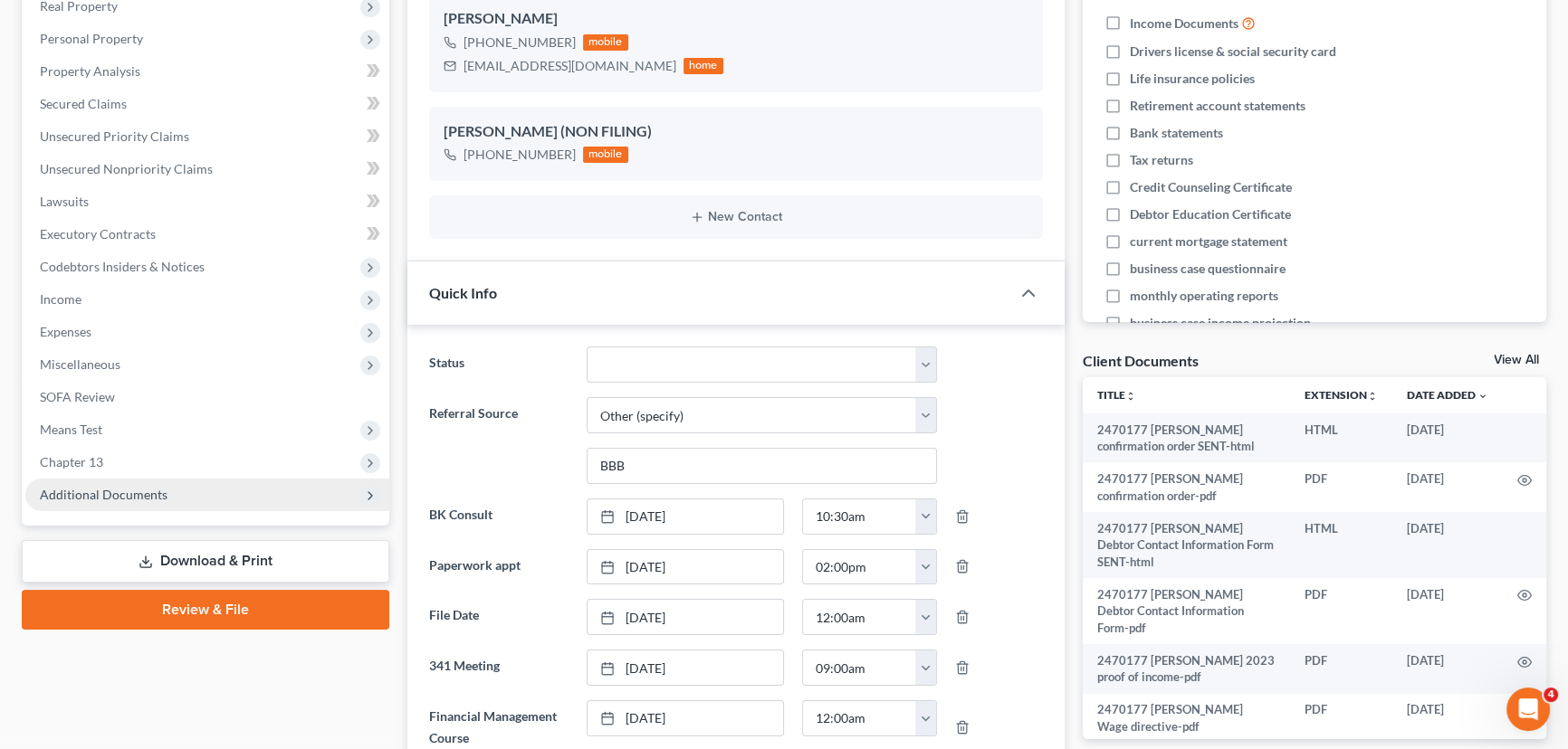
click at [127, 495] on span "Additional Documents" at bounding box center [104, 495] width 127 height 15
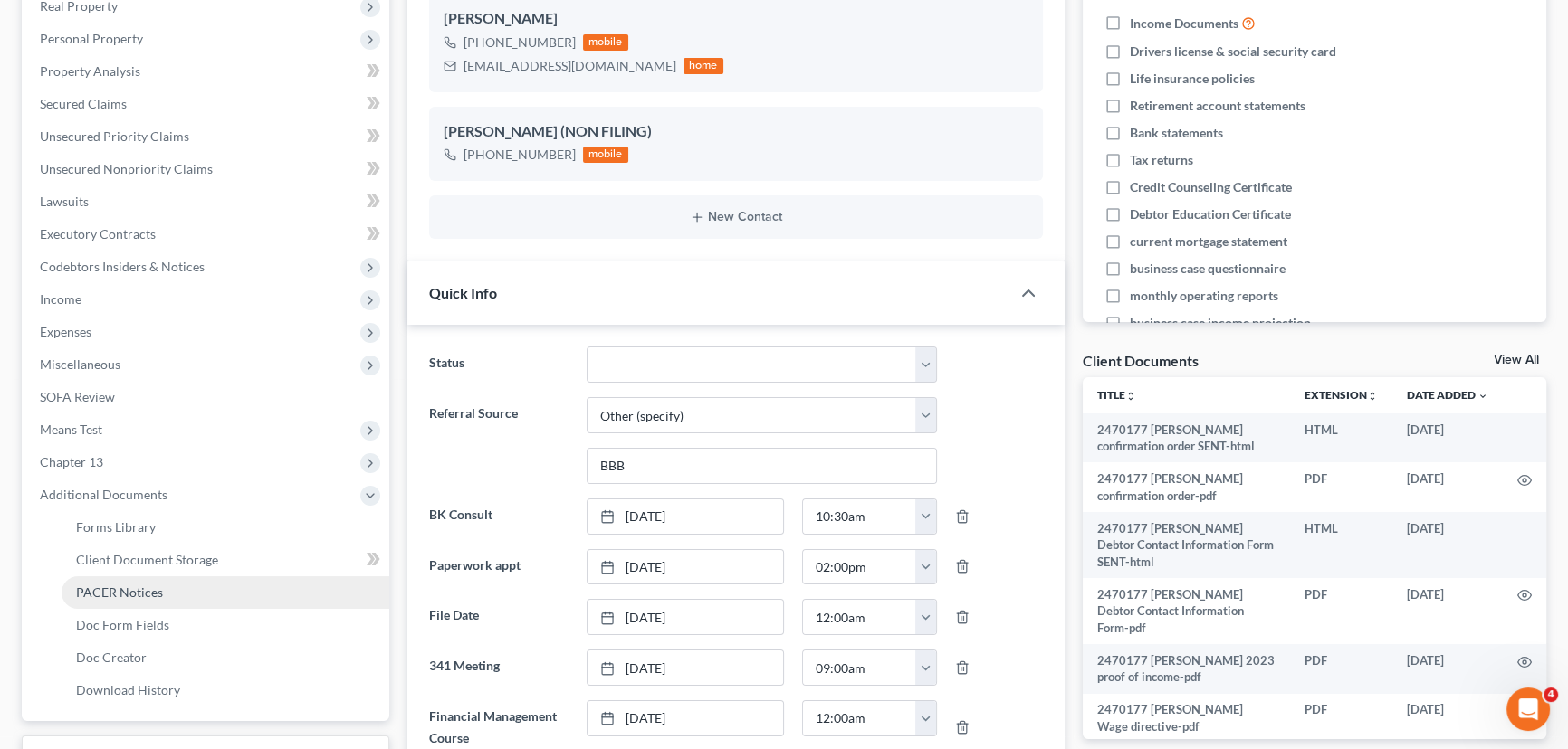
click at [132, 598] on link "PACER Notices" at bounding box center [225, 593] width 327 height 33
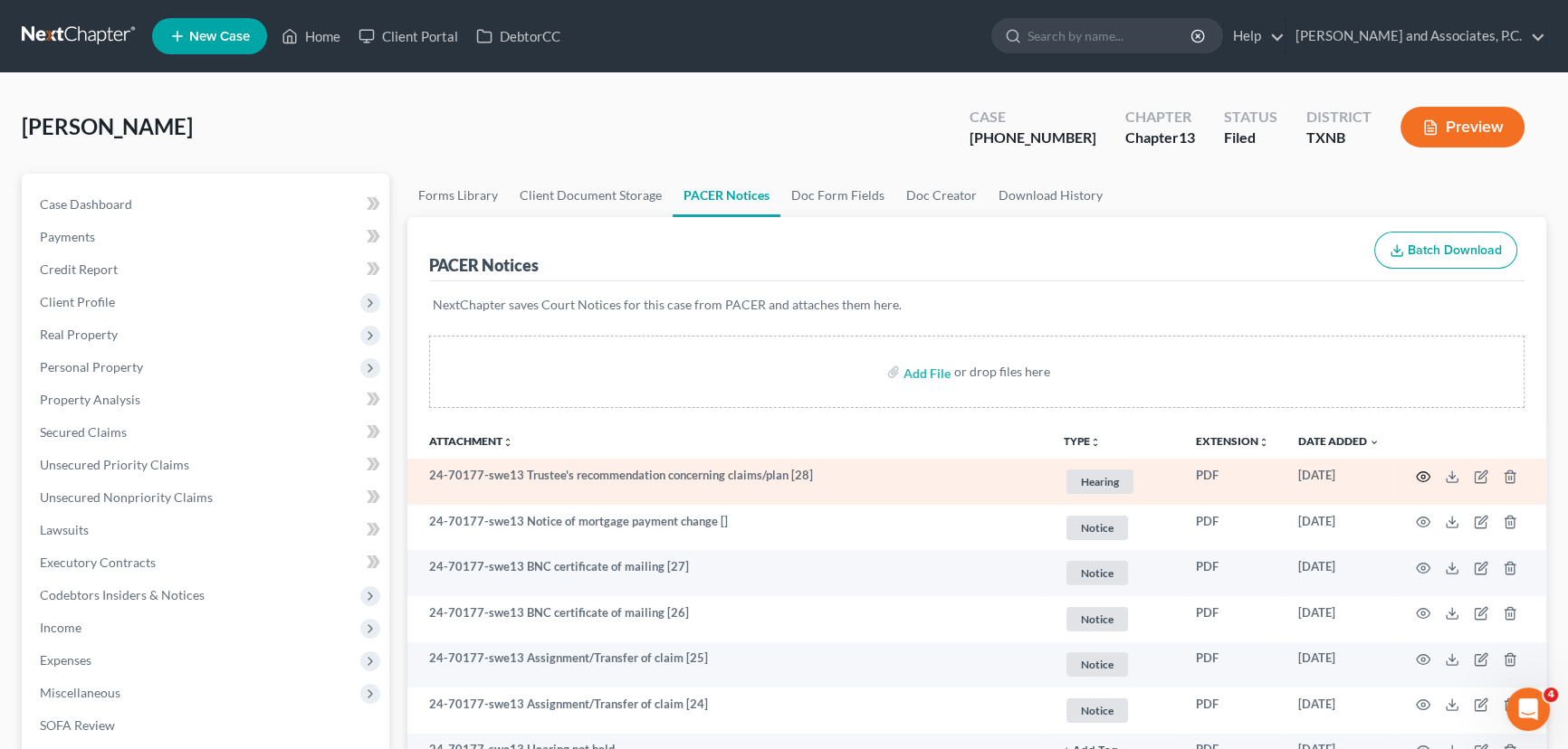
click at [1424, 473] on icon "button" at bounding box center [1423, 476] width 14 height 14
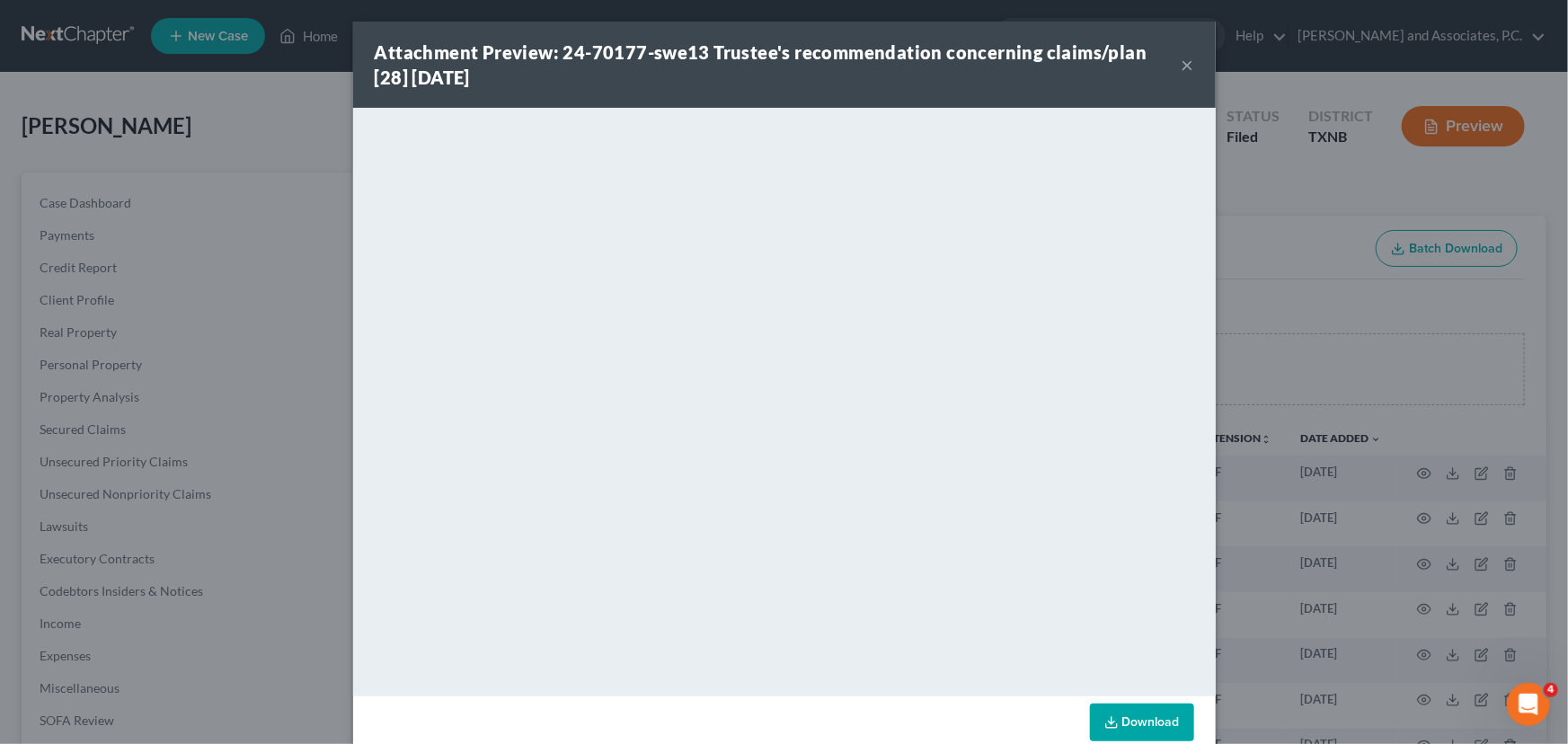
click at [1182, 60] on button "×" at bounding box center [1188, 64] width 13 height 21
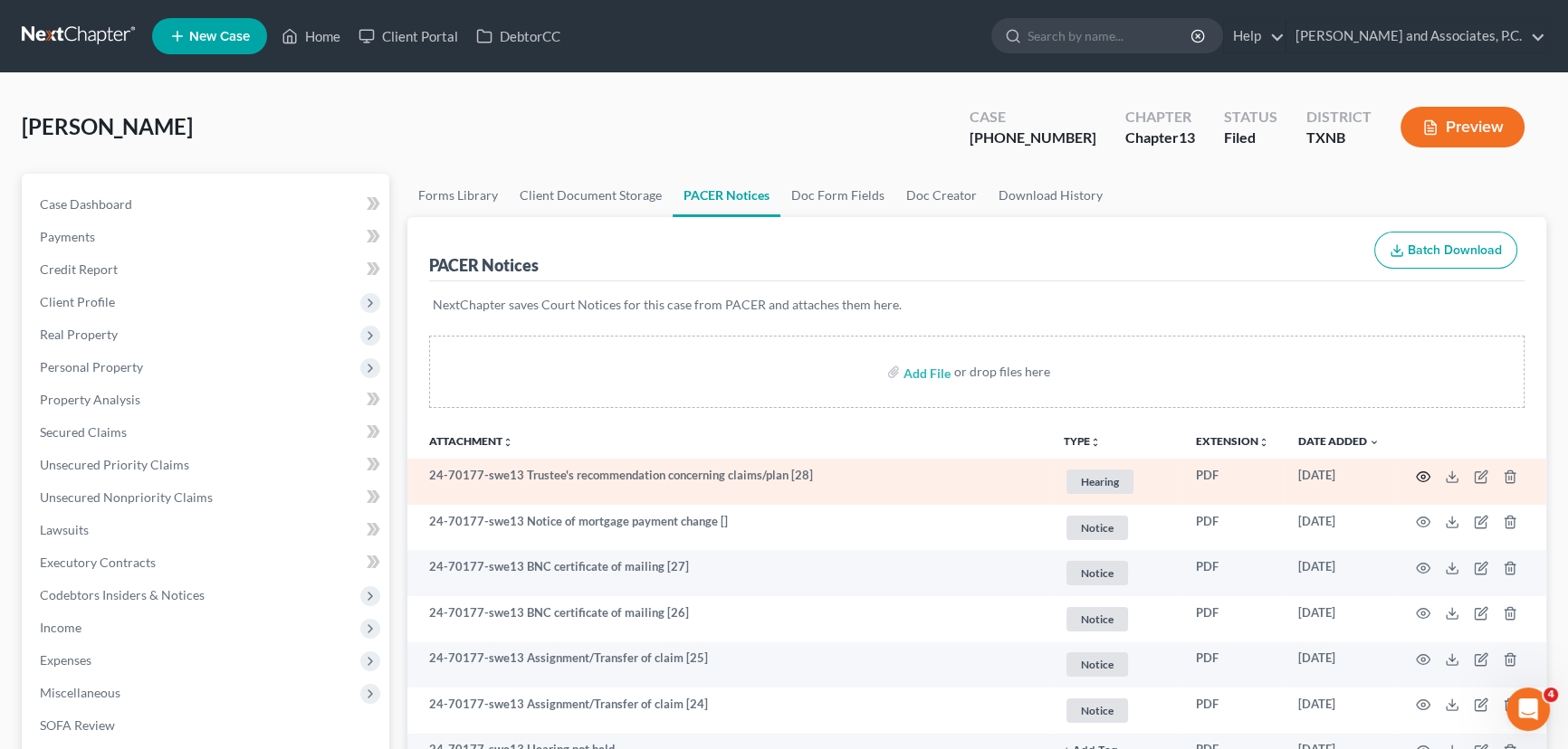
click at [1426, 473] on icon "button" at bounding box center [1423, 476] width 14 height 14
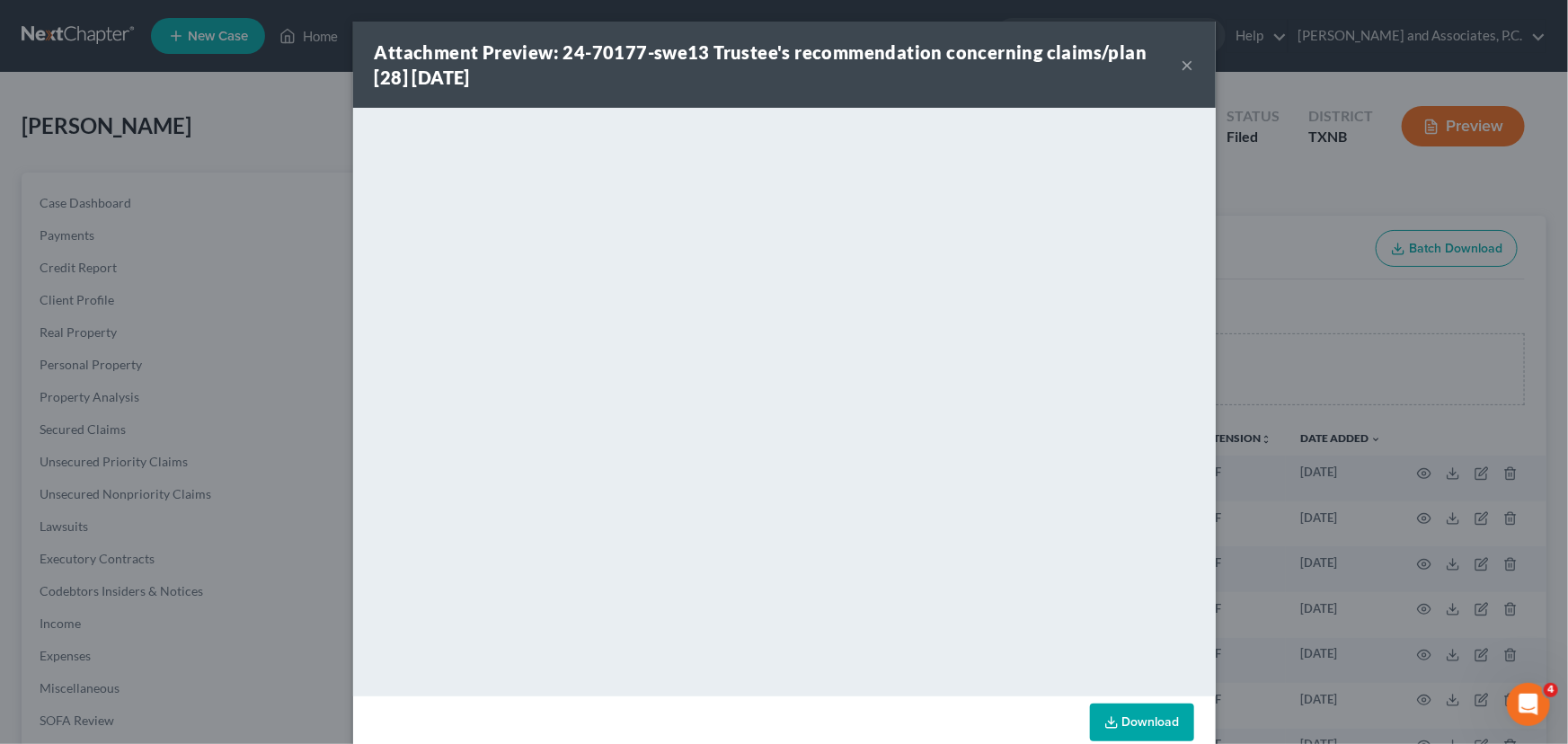
click at [1182, 63] on button "×" at bounding box center [1188, 64] width 13 height 21
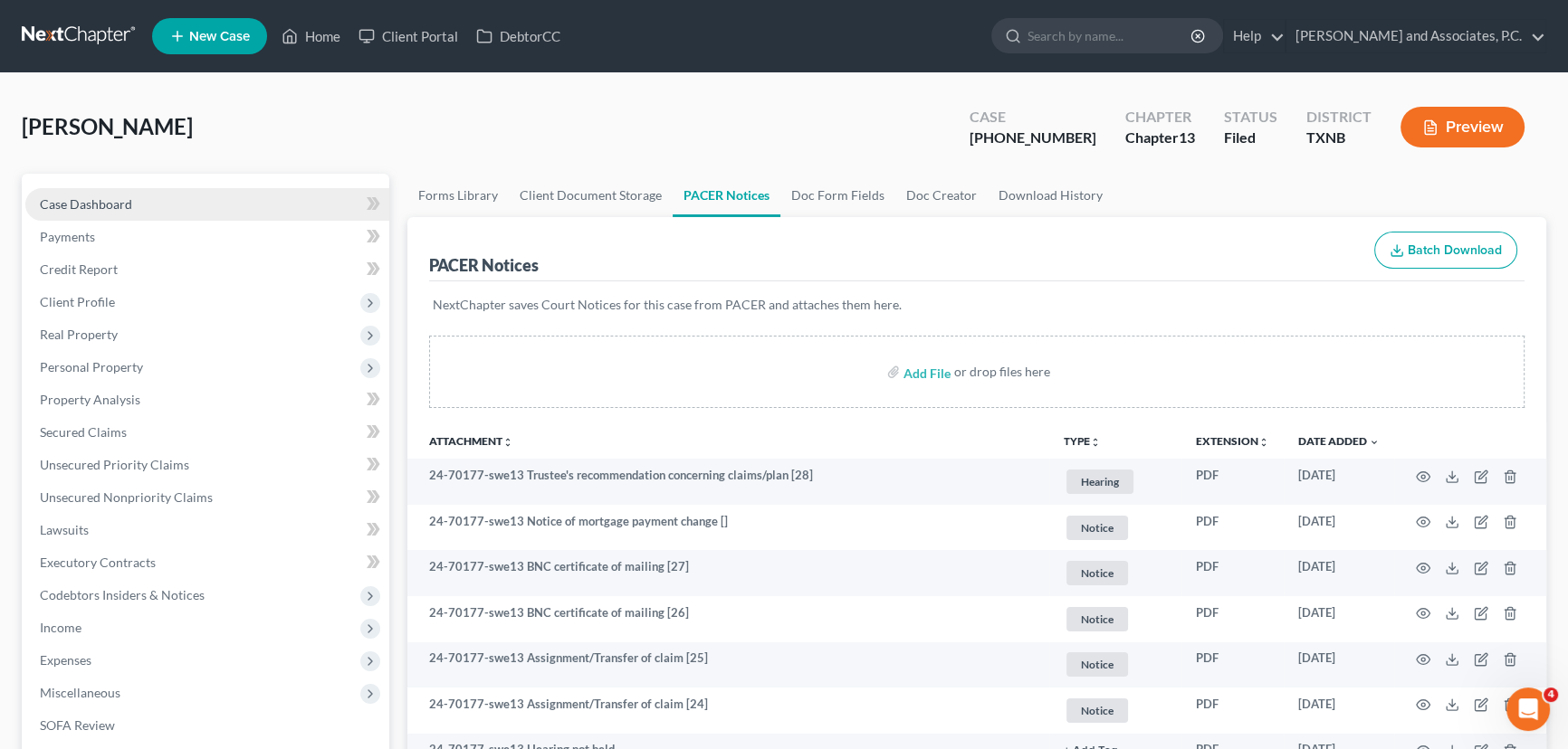
click at [80, 206] on span "Case Dashboard" at bounding box center [86, 204] width 93 height 15
select select "6"
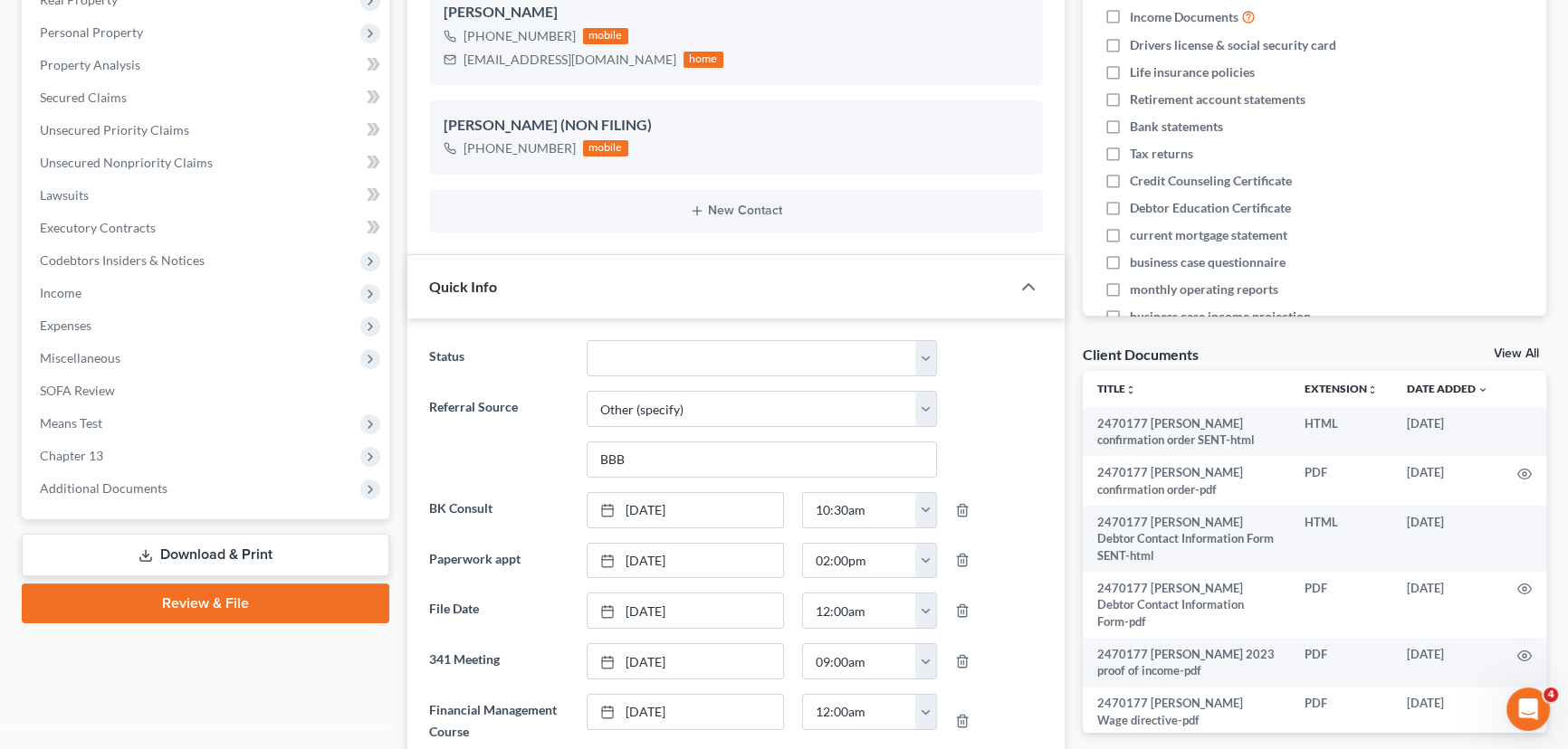
scroll to position [576, 0]
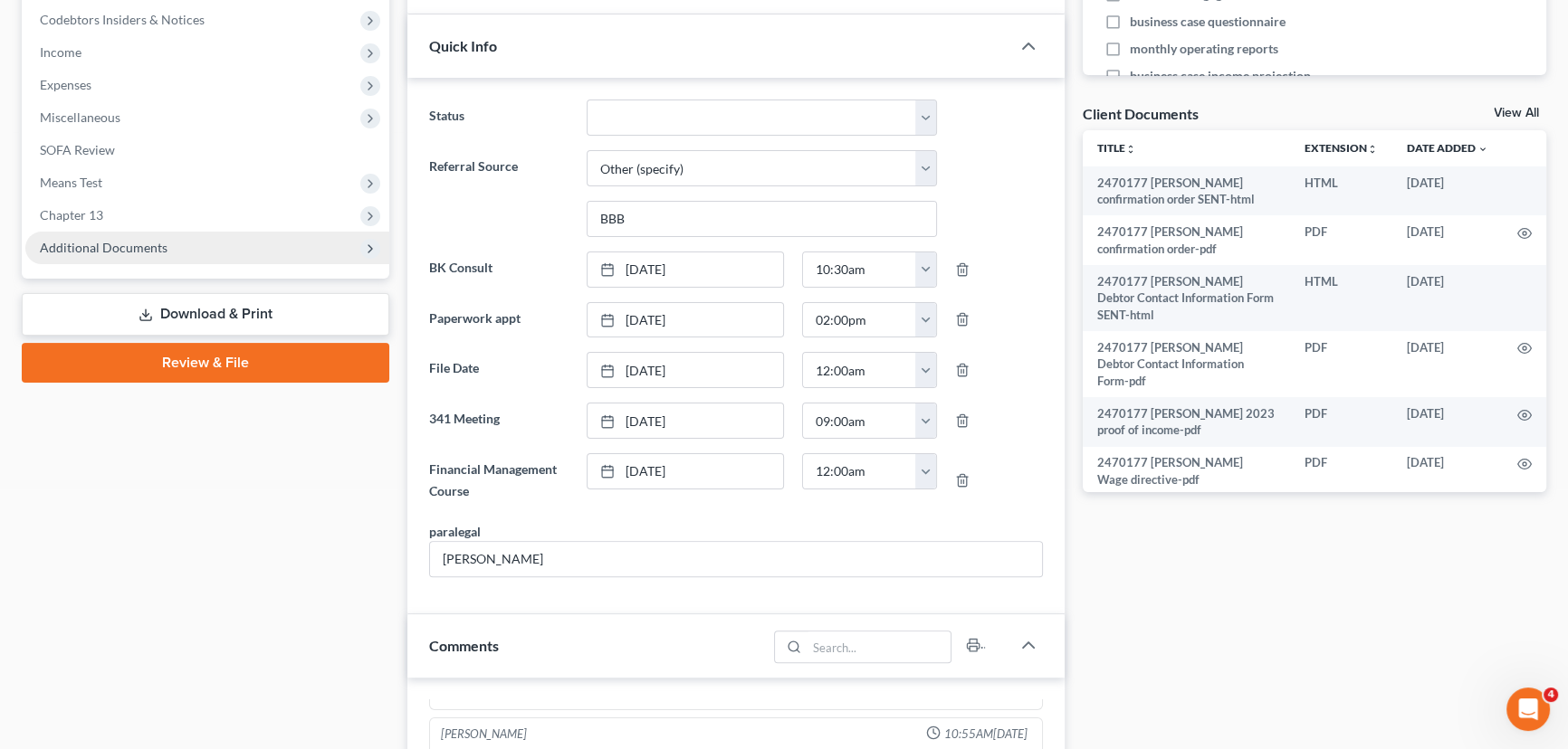
click at [81, 245] on span "Additional Documents" at bounding box center [104, 248] width 127 height 15
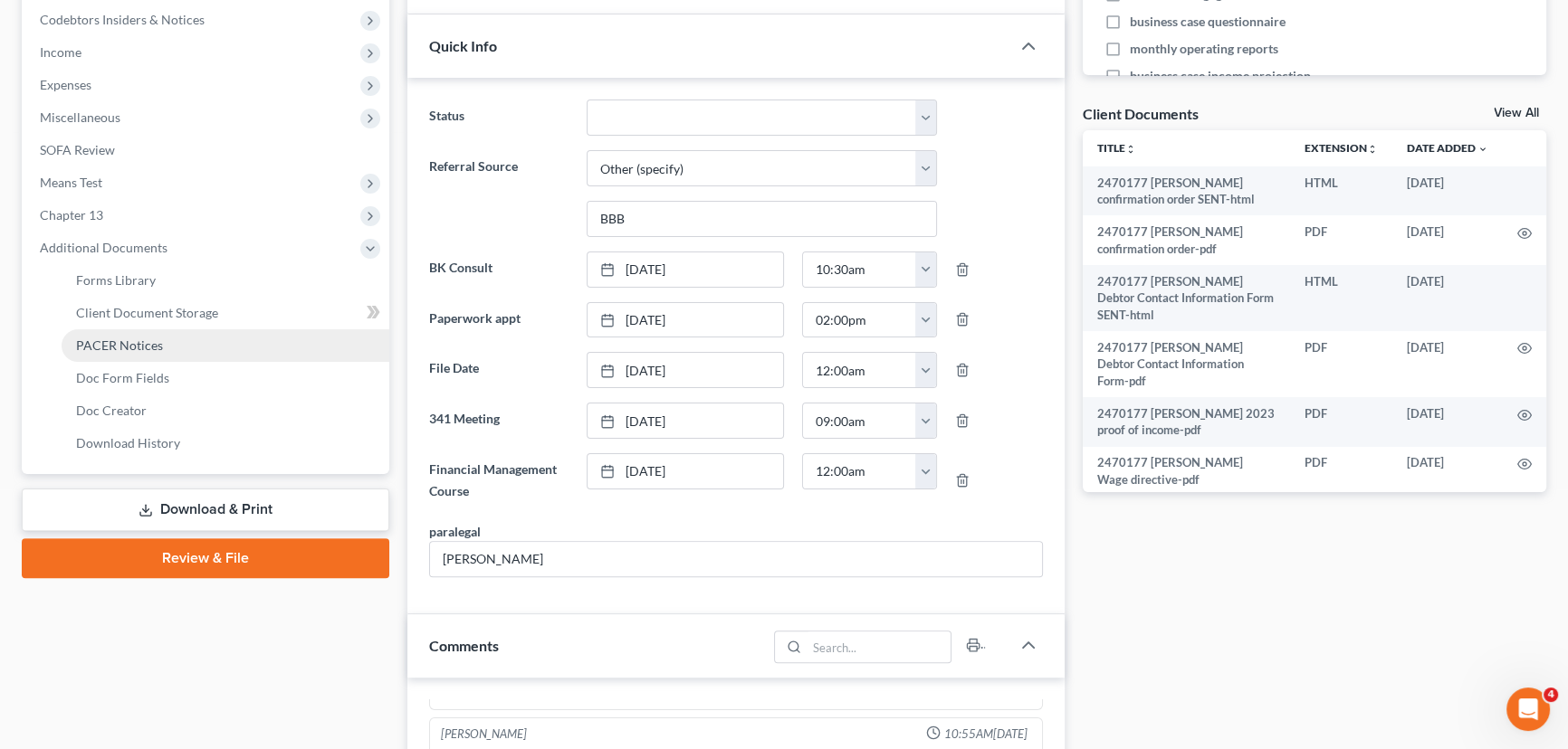
click at [119, 349] on span "PACER Notices" at bounding box center [119, 345] width 87 height 15
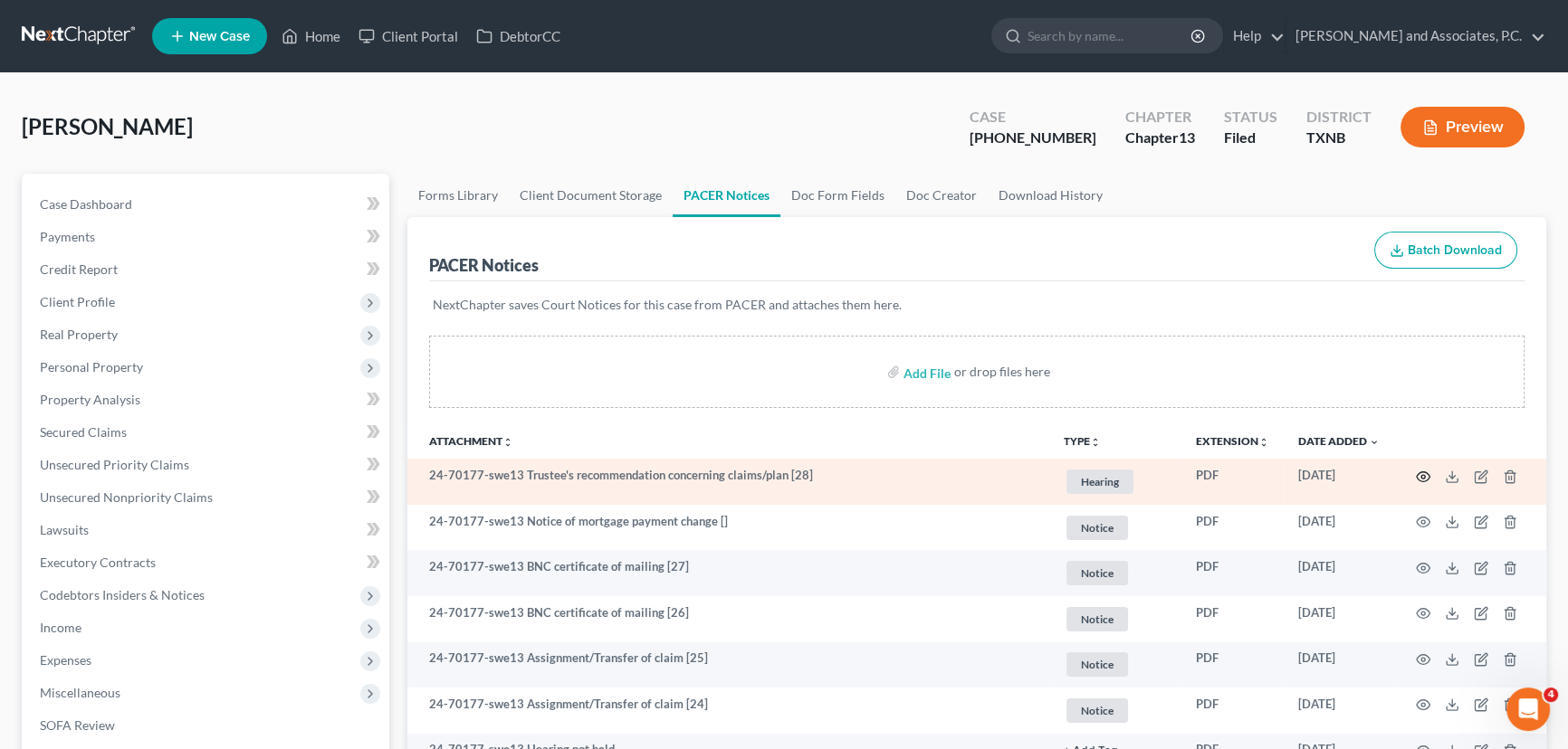
click at [1428, 471] on icon "button" at bounding box center [1424, 476] width 14 height 10
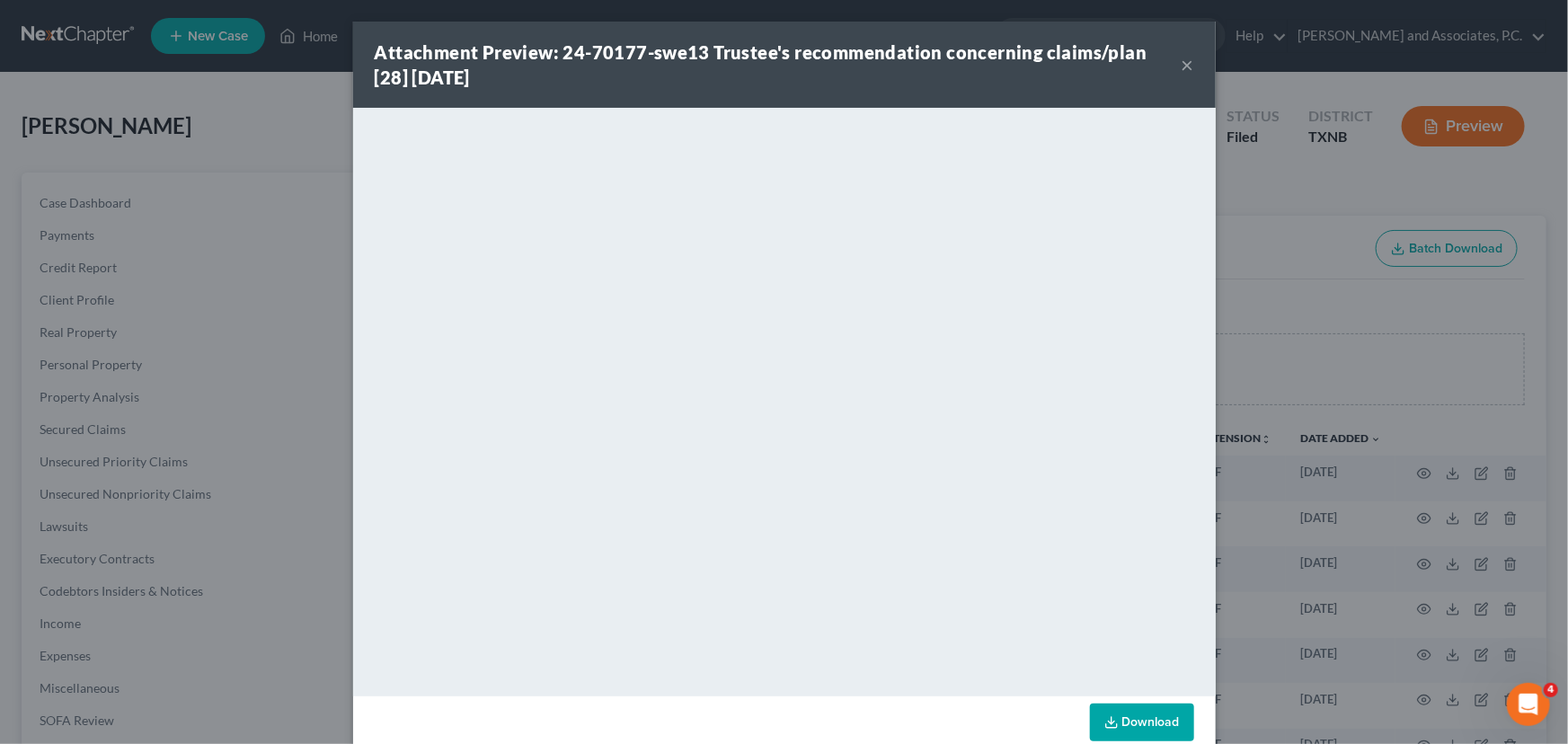
click at [1182, 63] on button "×" at bounding box center [1188, 64] width 13 height 21
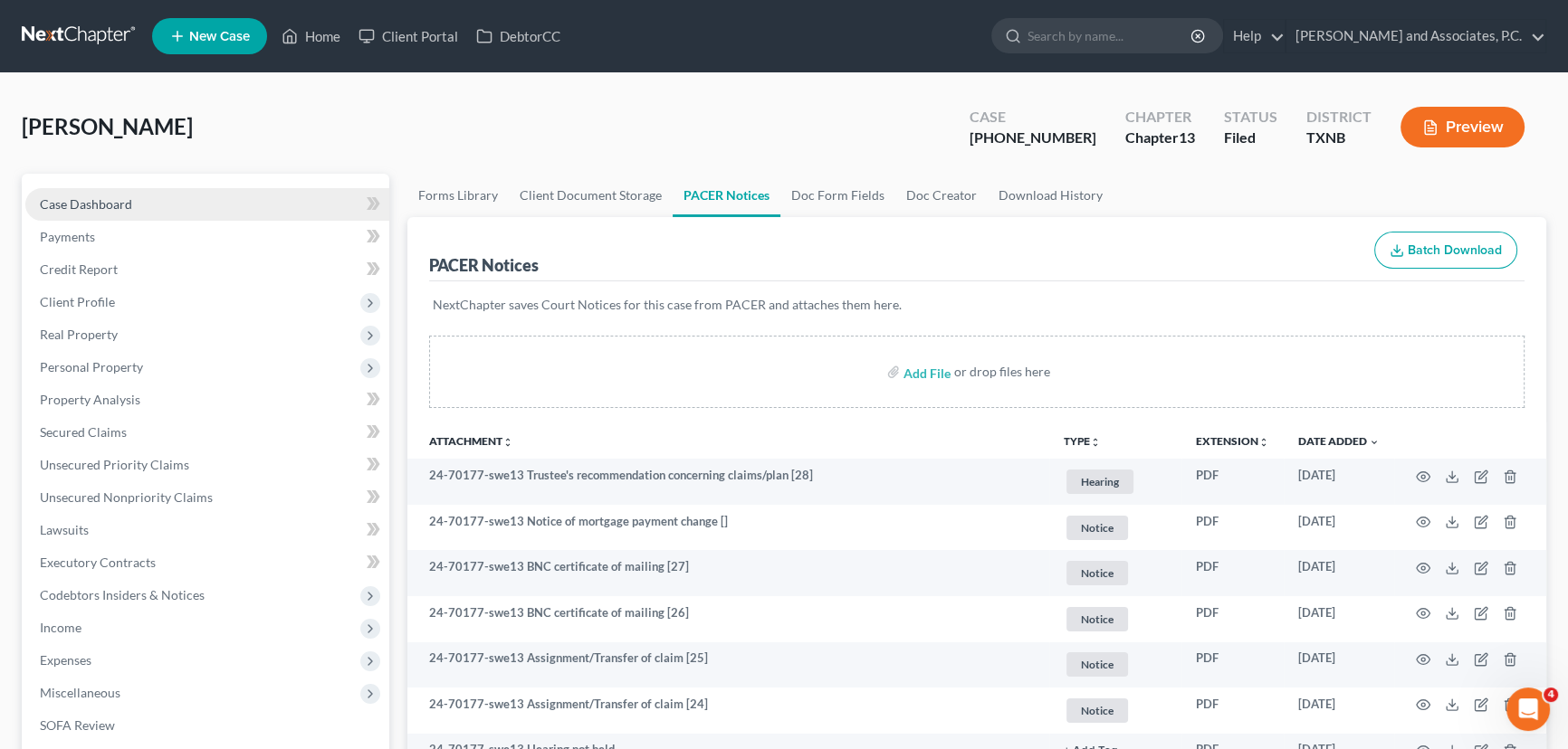
click at [73, 194] on link "Case Dashboard" at bounding box center [207, 204] width 364 height 33
select select "6"
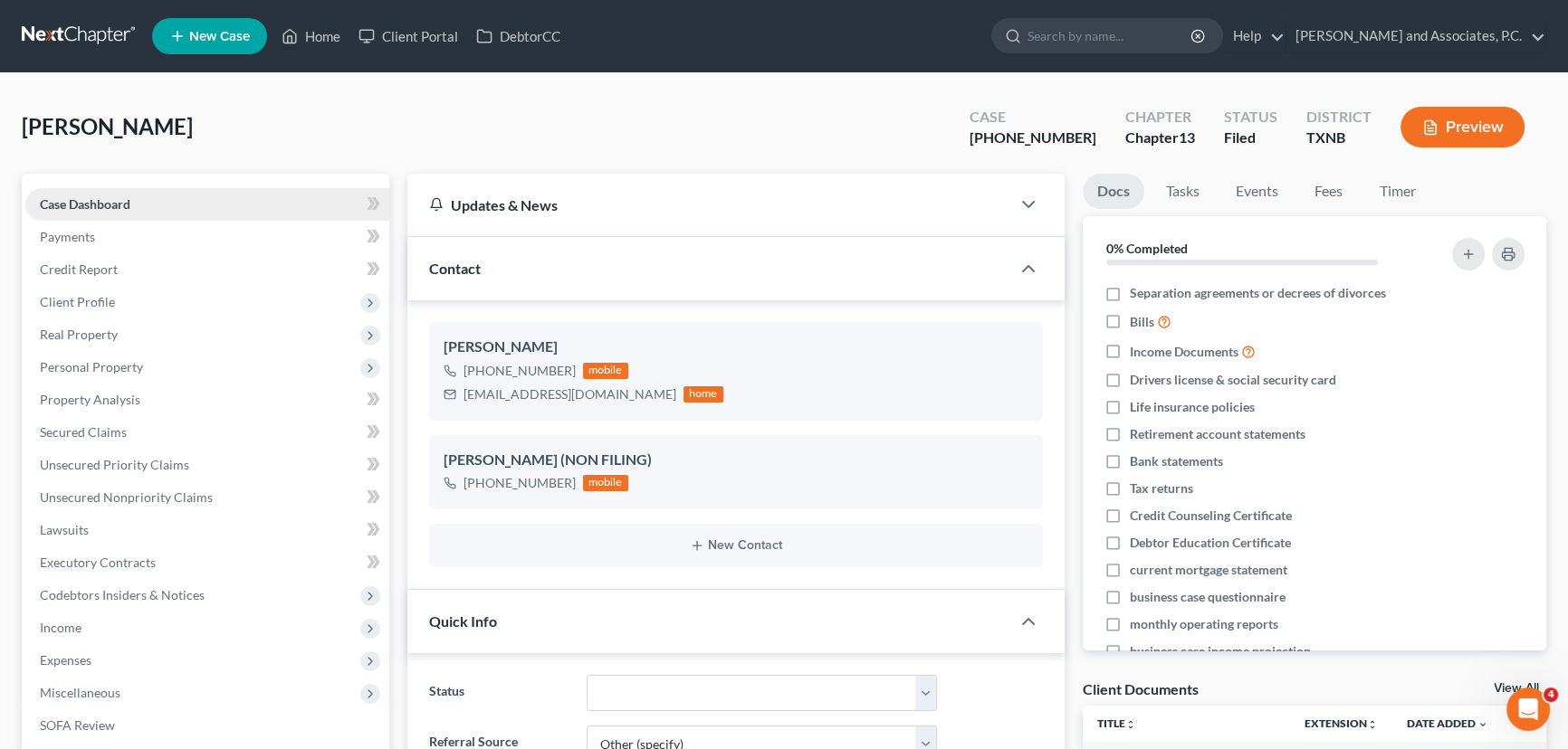
scroll to position [244, 0]
click at [301, 34] on link "Home" at bounding box center [311, 36] width 77 height 33
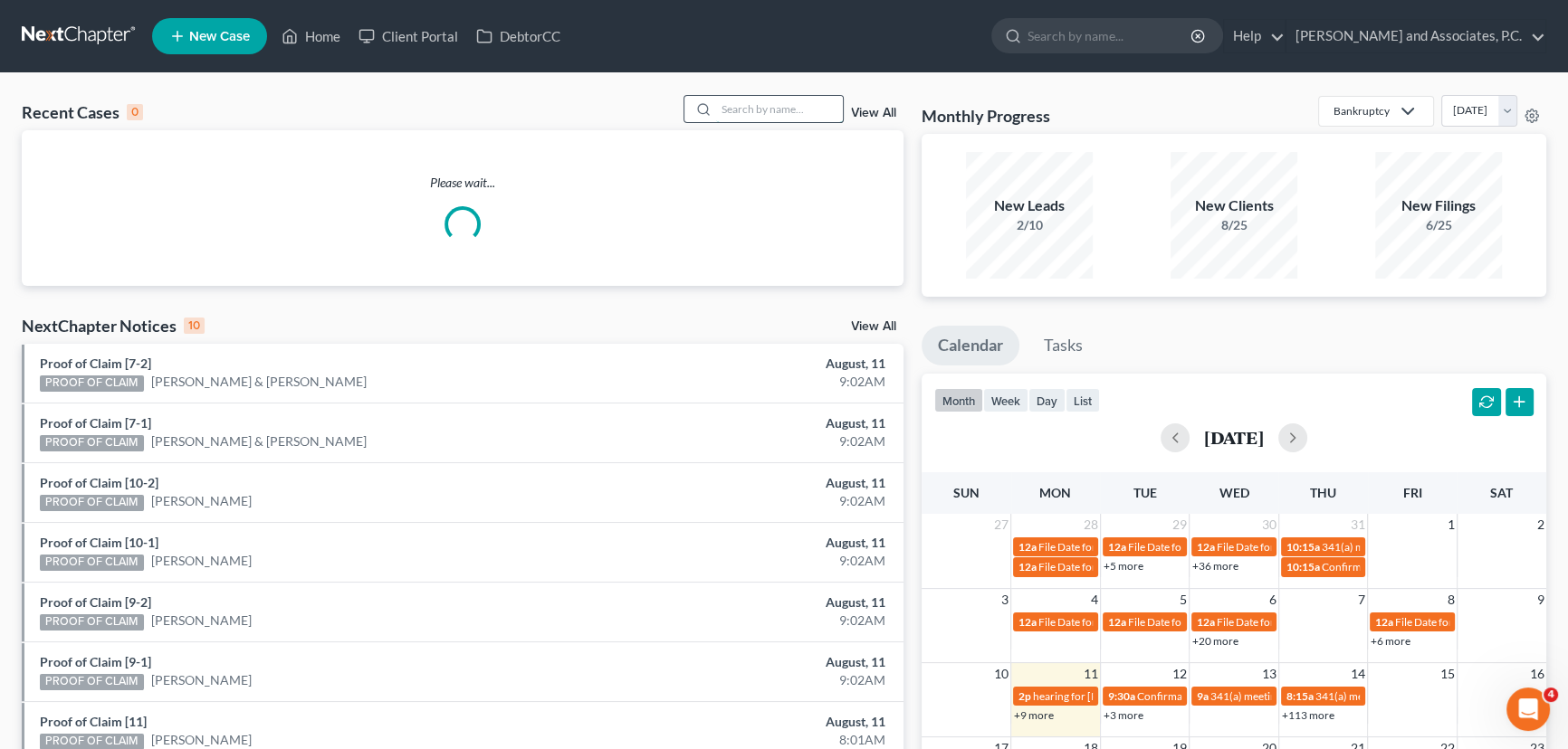
click at [805, 108] on input "search" at bounding box center [780, 109] width 127 height 26
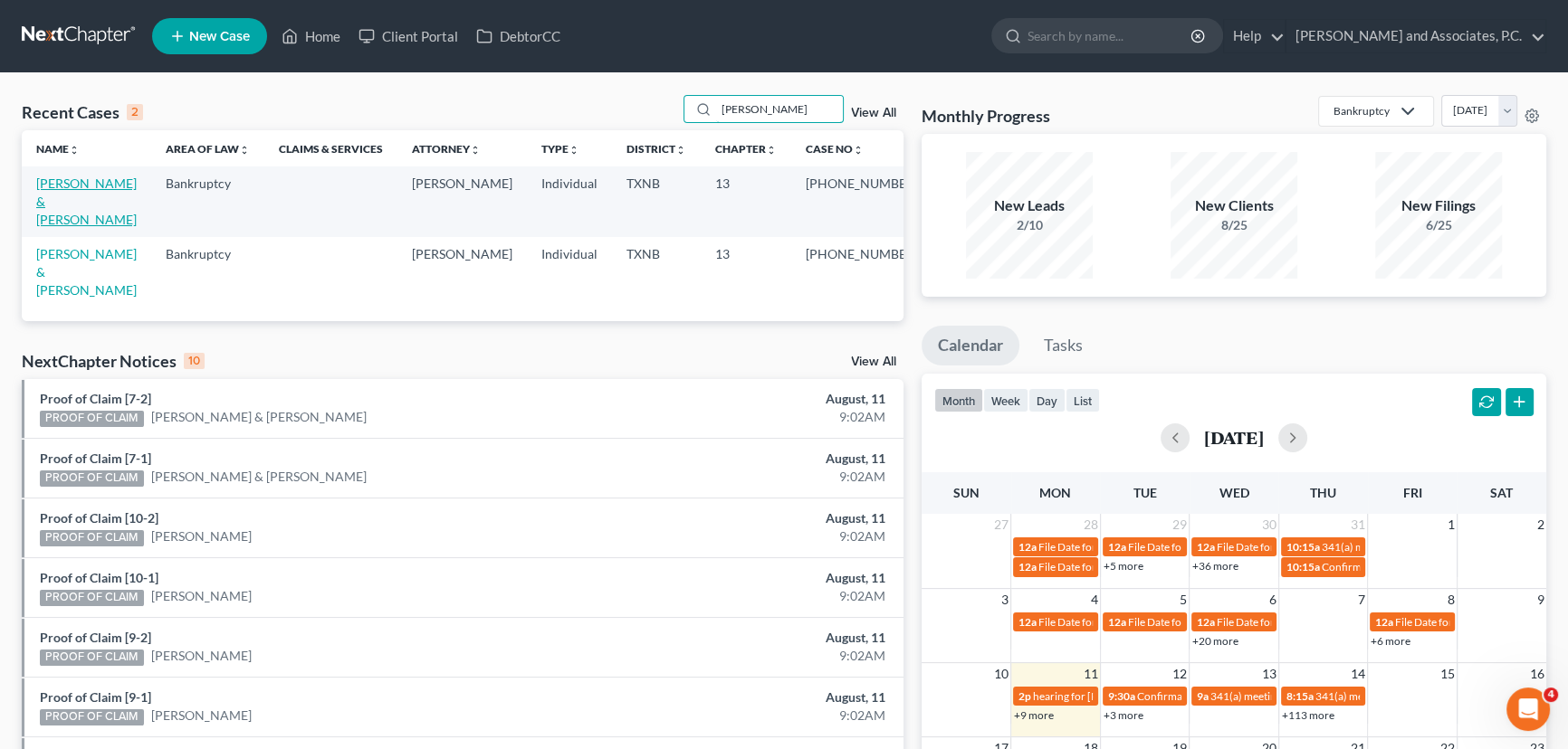
type input "sanchez"
click at [108, 195] on link "Sanchez, Adam & Martinez, Idiana" at bounding box center [86, 201] width 100 height 51
select select "1"
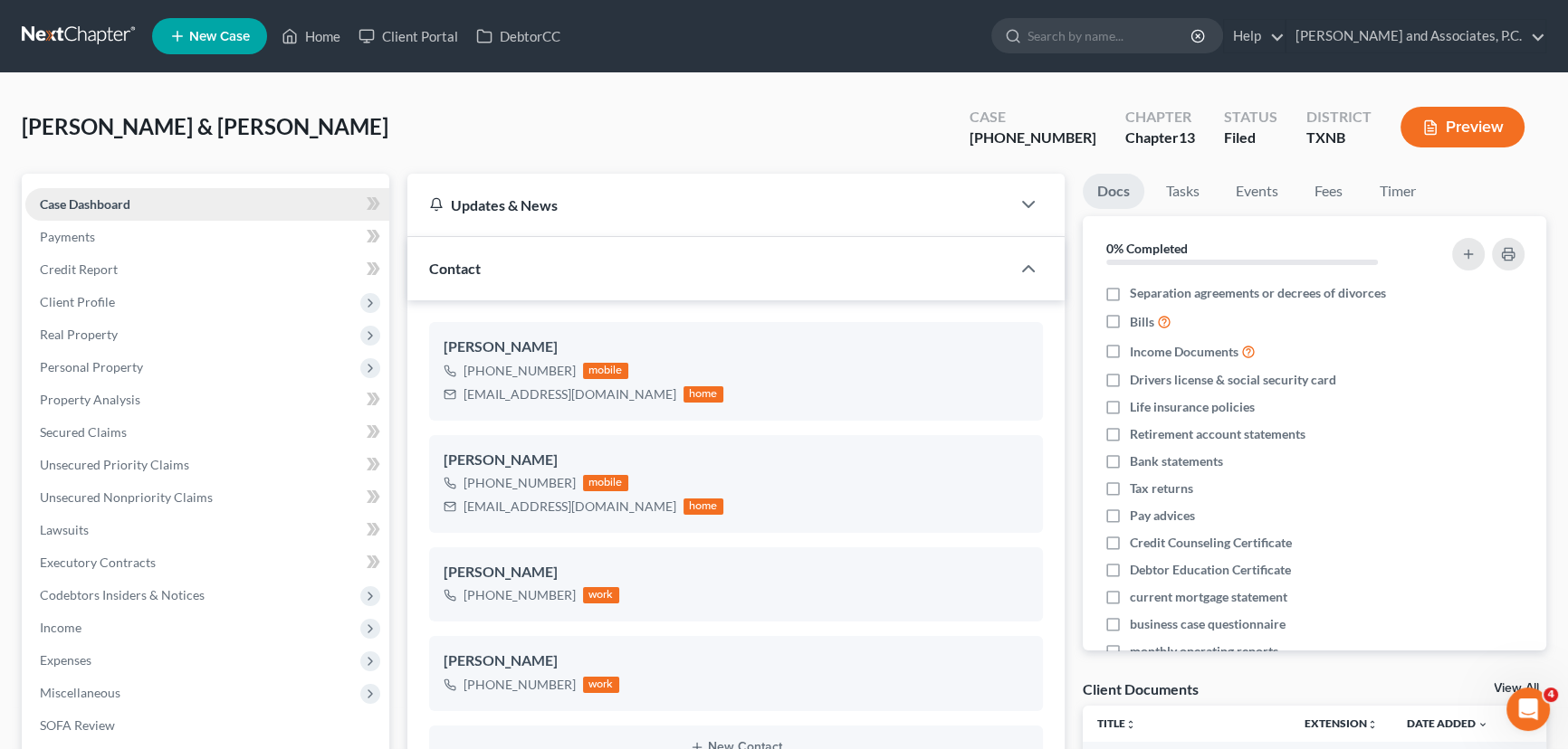
scroll to position [12972, 0]
click at [327, 45] on link "Home" at bounding box center [311, 36] width 77 height 33
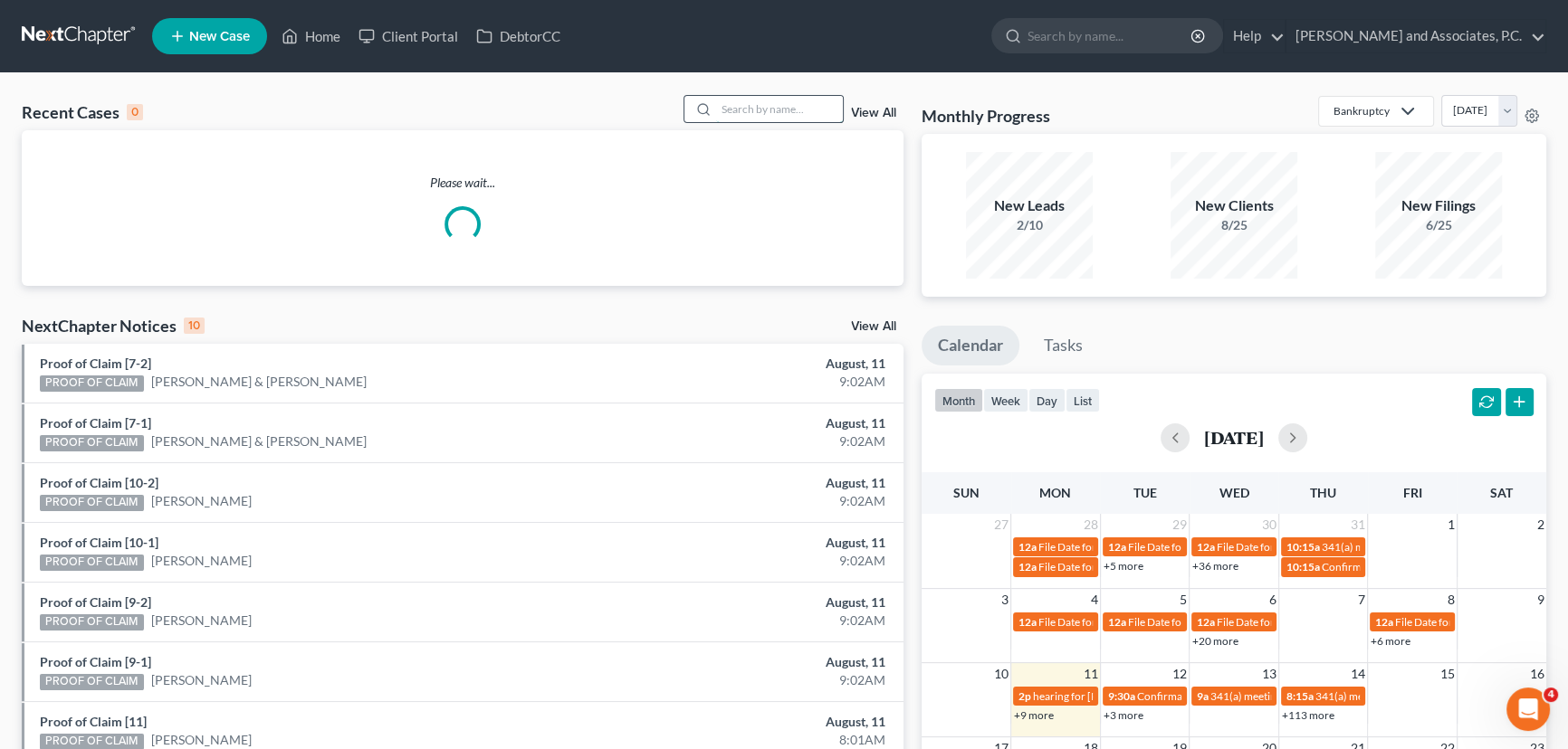
click at [775, 103] on input "search" at bounding box center [780, 109] width 127 height 26
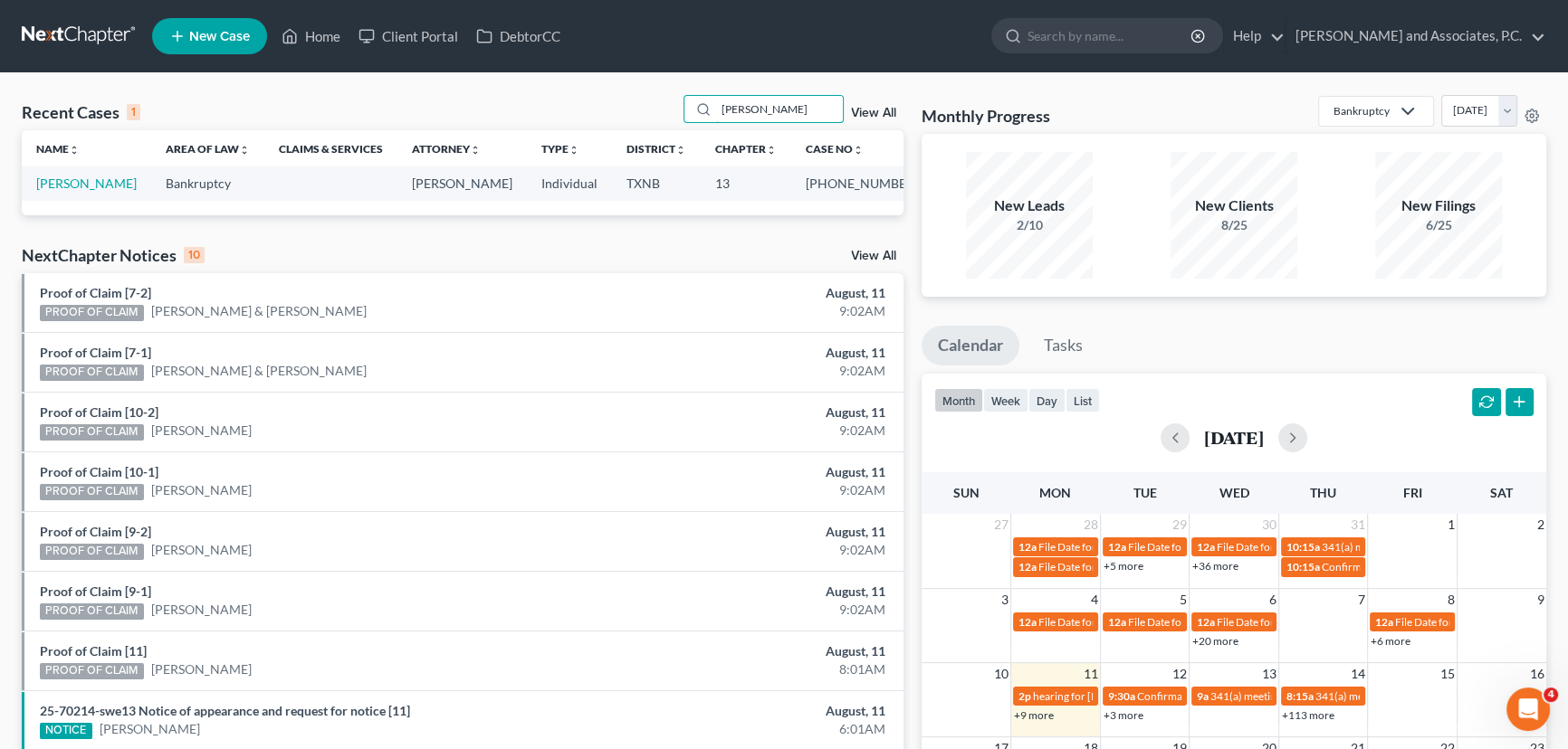
type input "battreal"
click at [92, 193] on td "Battreal, Carie" at bounding box center [86, 183] width 129 height 34
click at [99, 183] on link "Battreal, Carie" at bounding box center [86, 183] width 100 height 15
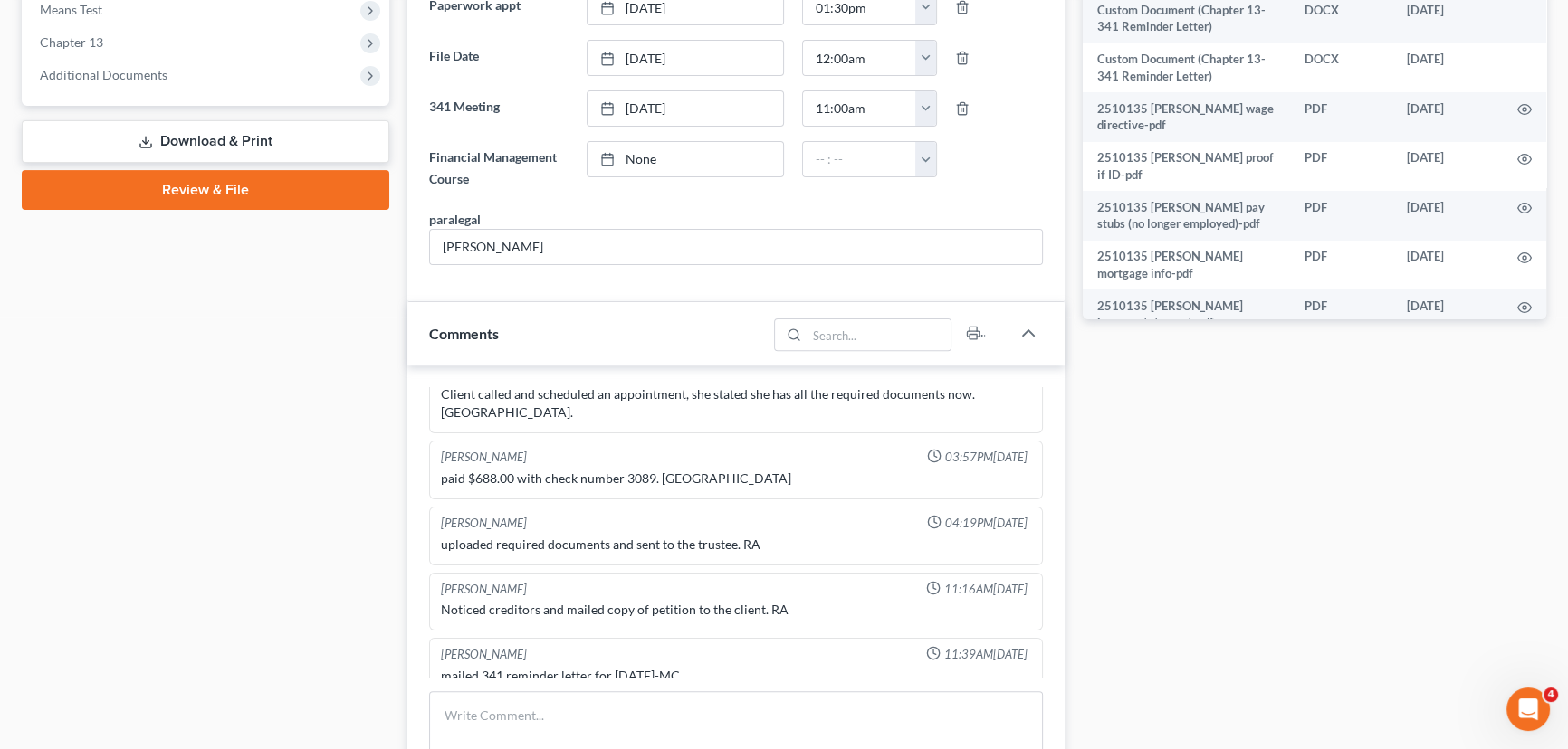
scroll to position [815, 0]
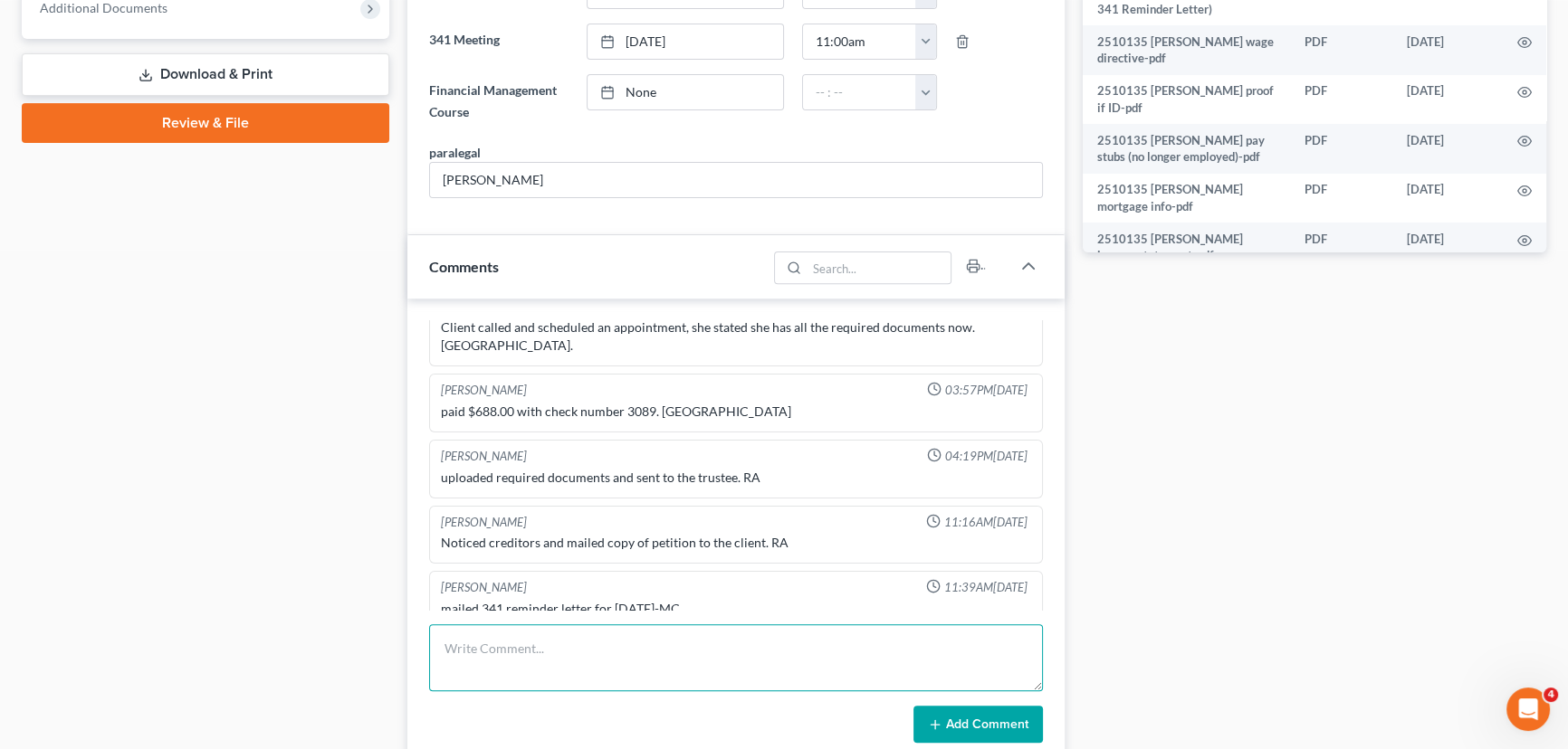
click at [592, 670] on textarea at bounding box center [736, 658] width 614 height 67
type textarea "emailed client requesting p&ls for July. Des."
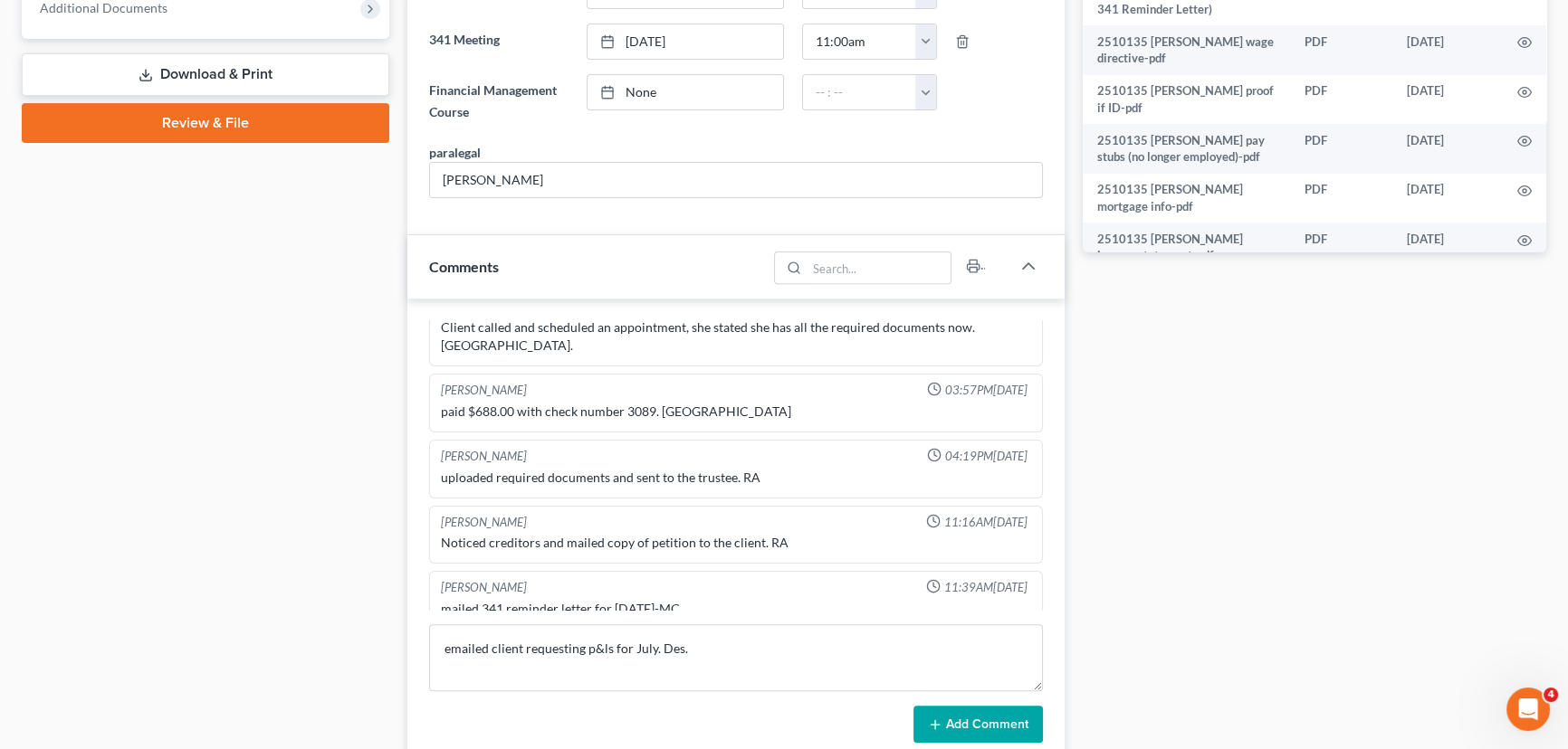
click at [981, 707] on button "Add Comment" at bounding box center [979, 725] width 129 height 38
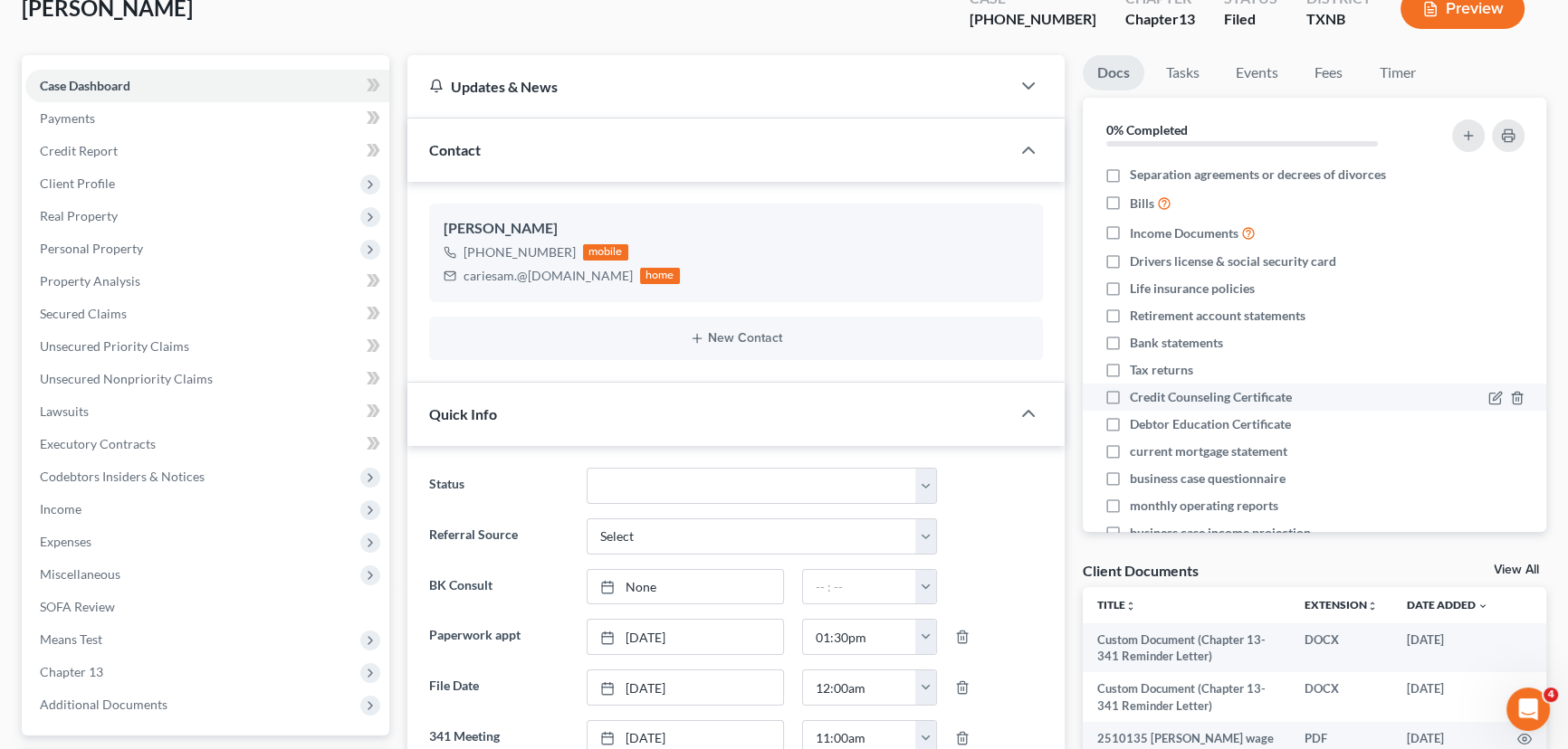
scroll to position [0, 0]
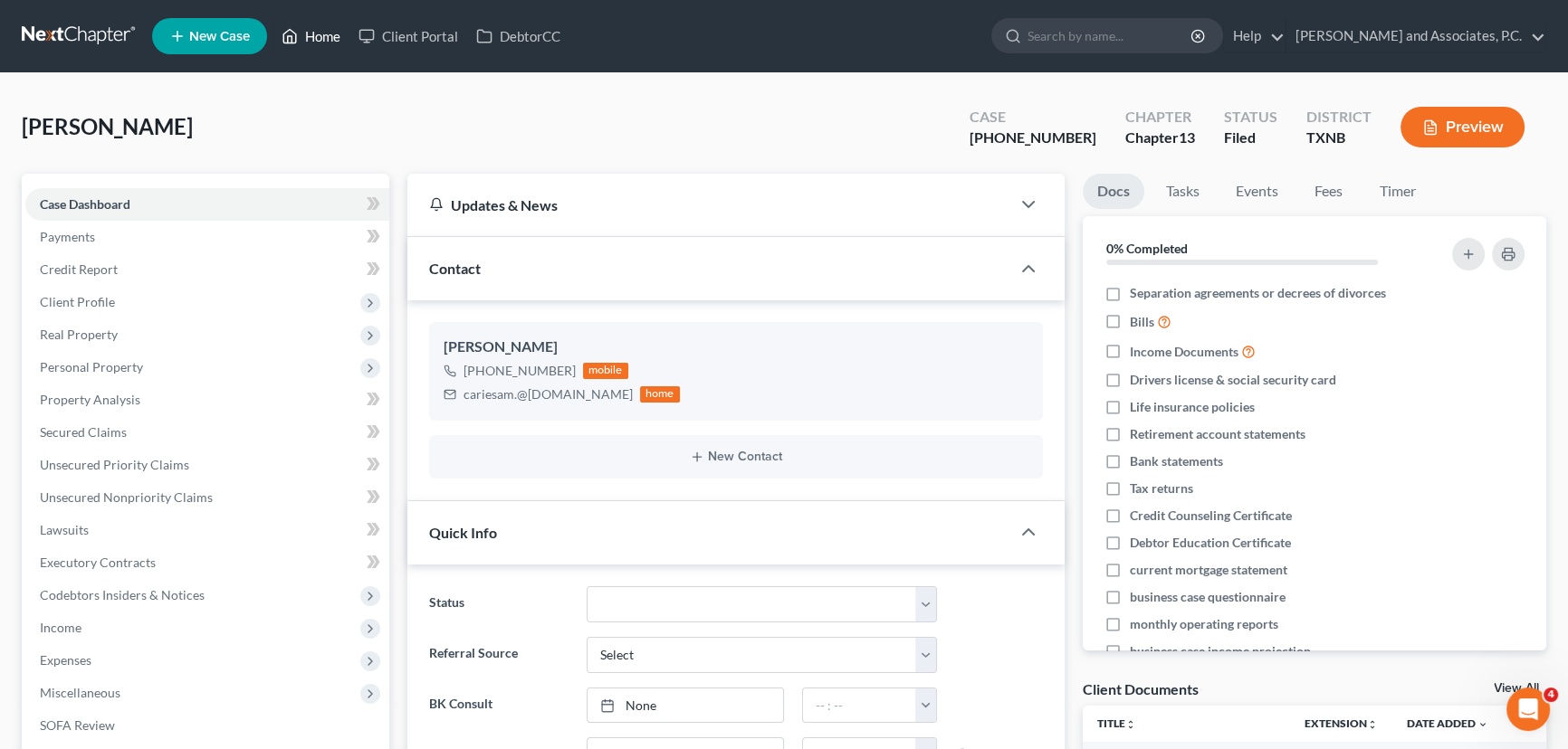
click at [337, 42] on link "Home" at bounding box center [311, 36] width 77 height 33
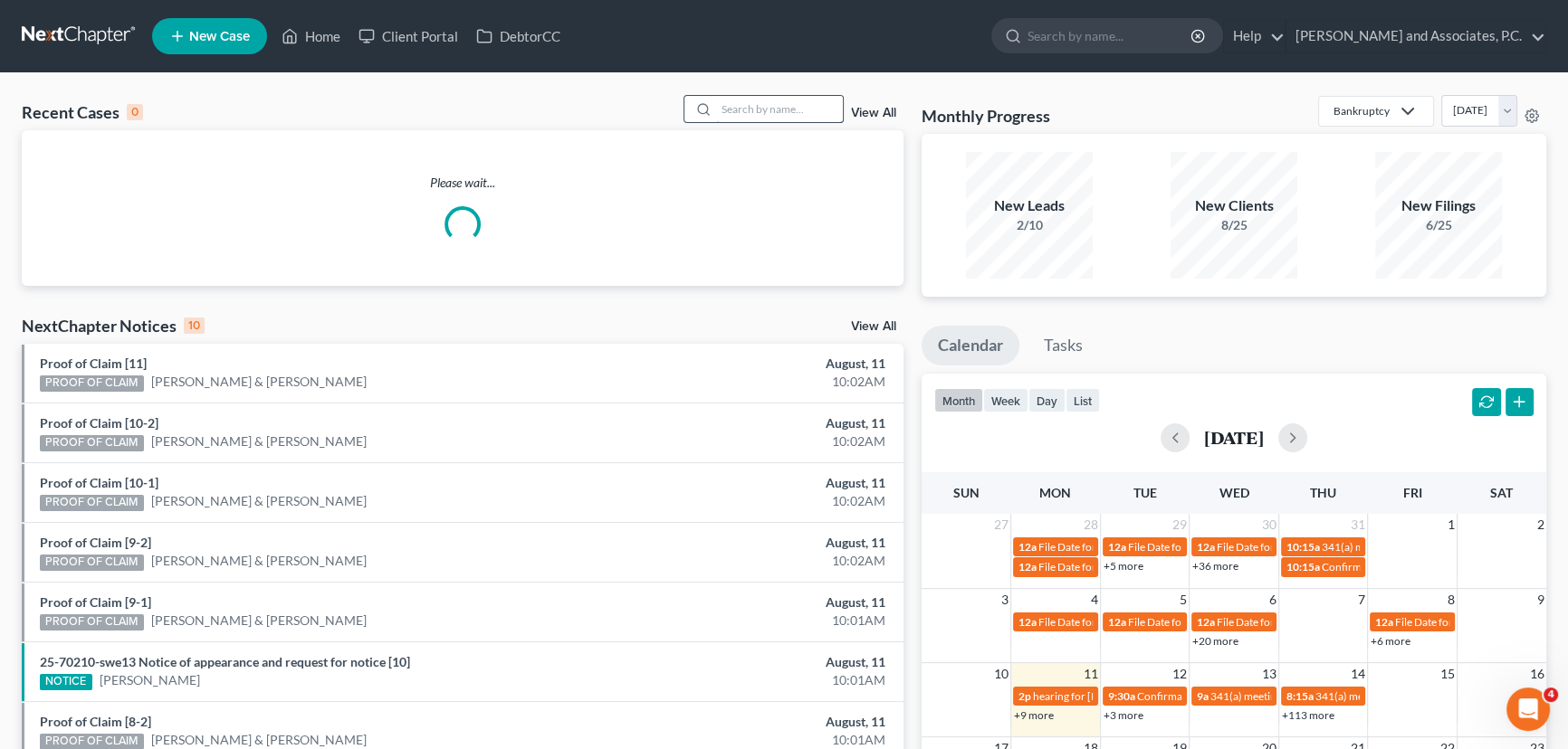
click at [759, 120] on input "search" at bounding box center [780, 109] width 127 height 26
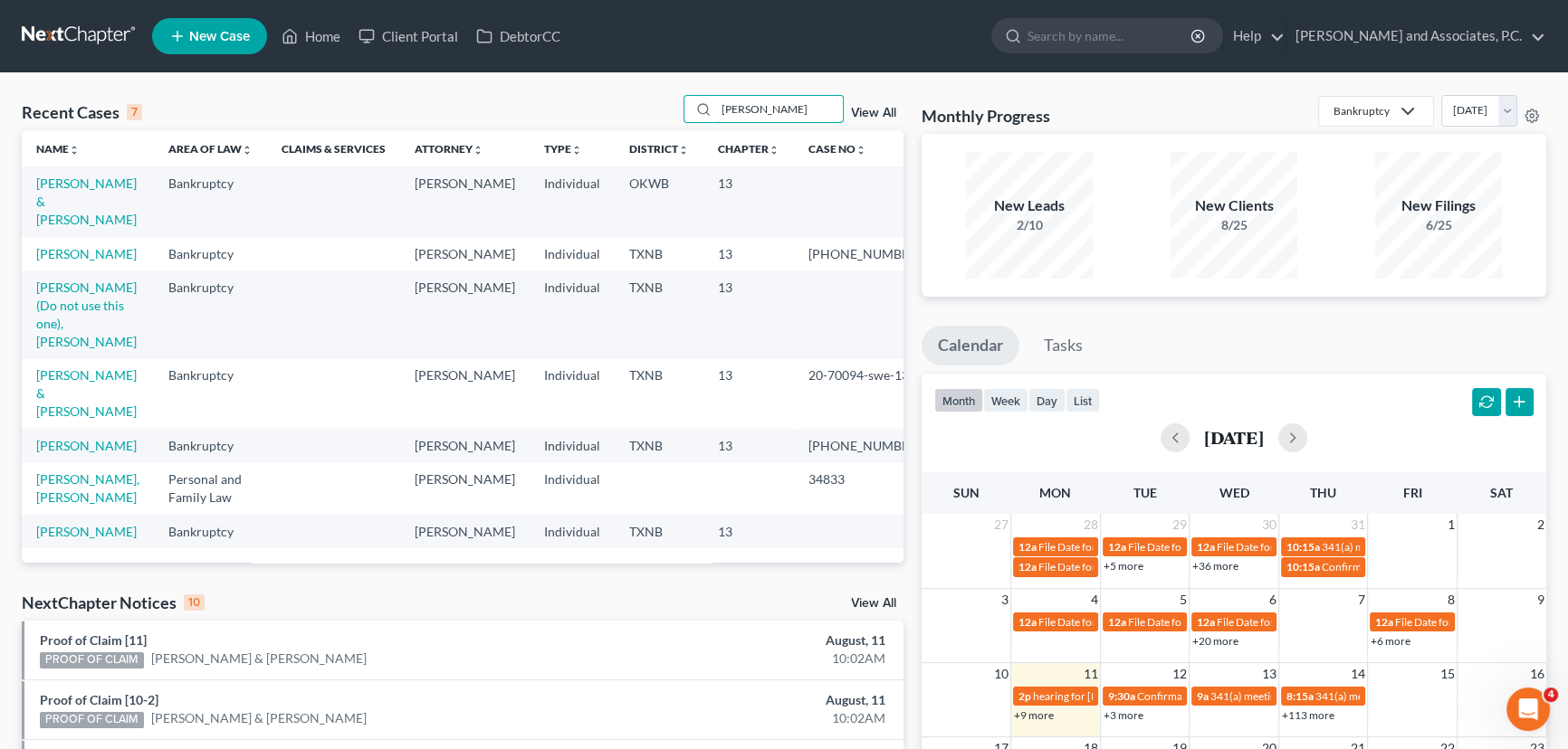
type input "hughes"
click at [77, 175] on td "Hughes, Gregory & Melissa" at bounding box center [87, 201] width 132 height 70
click at [82, 191] on td "Hughes, Gregory & Melissa" at bounding box center [87, 201] width 132 height 70
